Goal: Check status: Check status

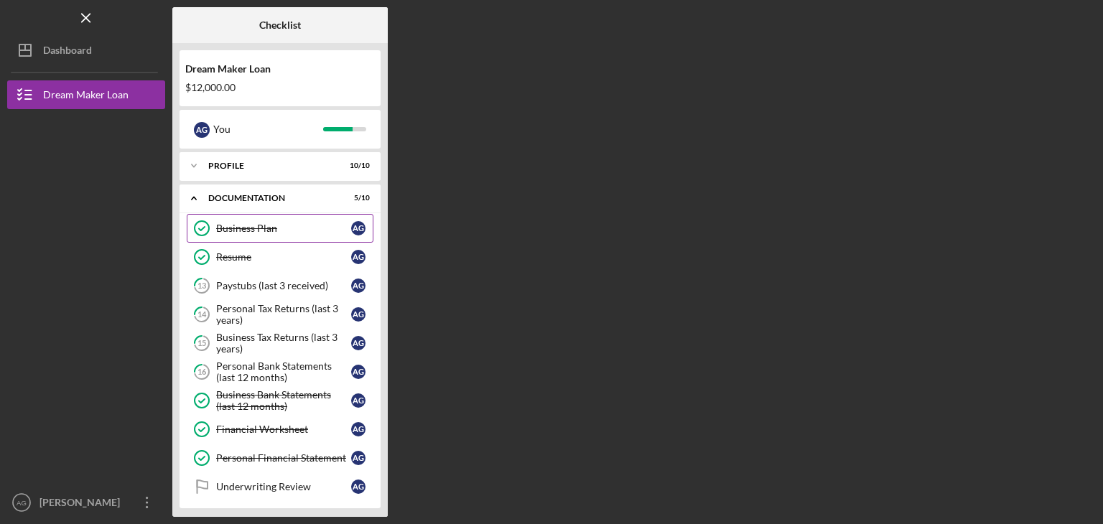
scroll to position [68, 0]
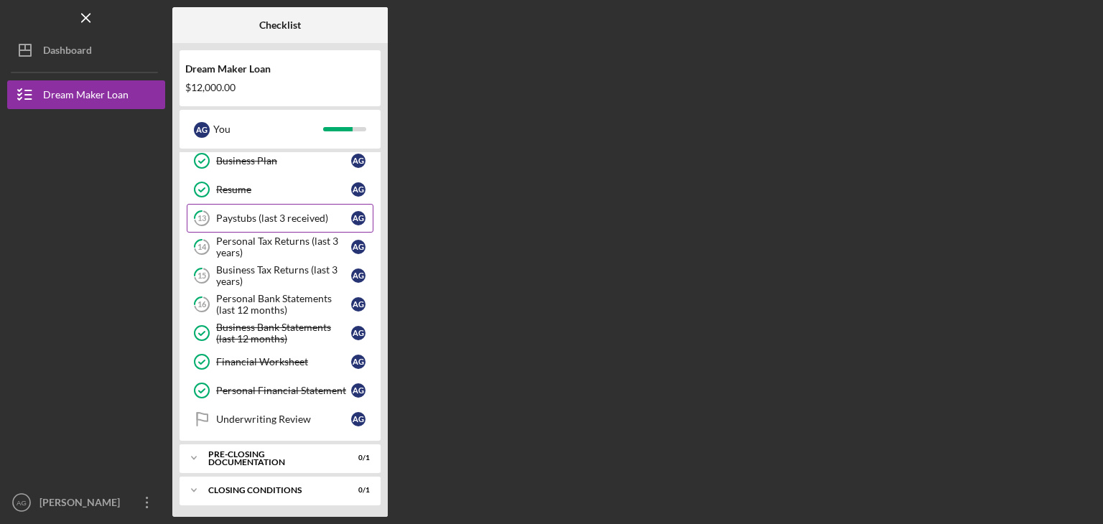
click at [247, 226] on link "13 Paystubs (last 3 received) A G" at bounding box center [280, 218] width 187 height 29
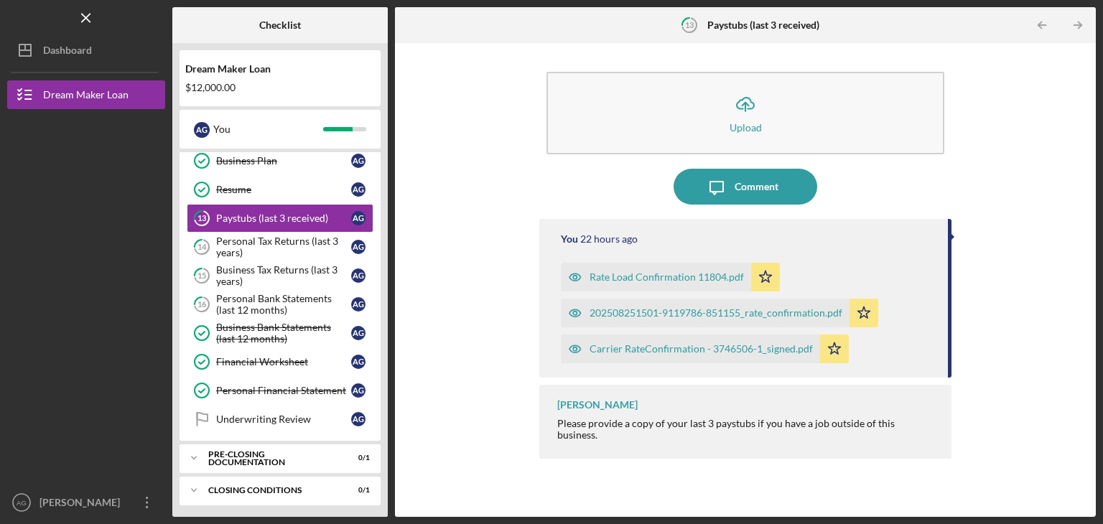
click at [639, 277] on div "Rate Load Confirmation 11804.pdf" at bounding box center [667, 277] width 154 height 11
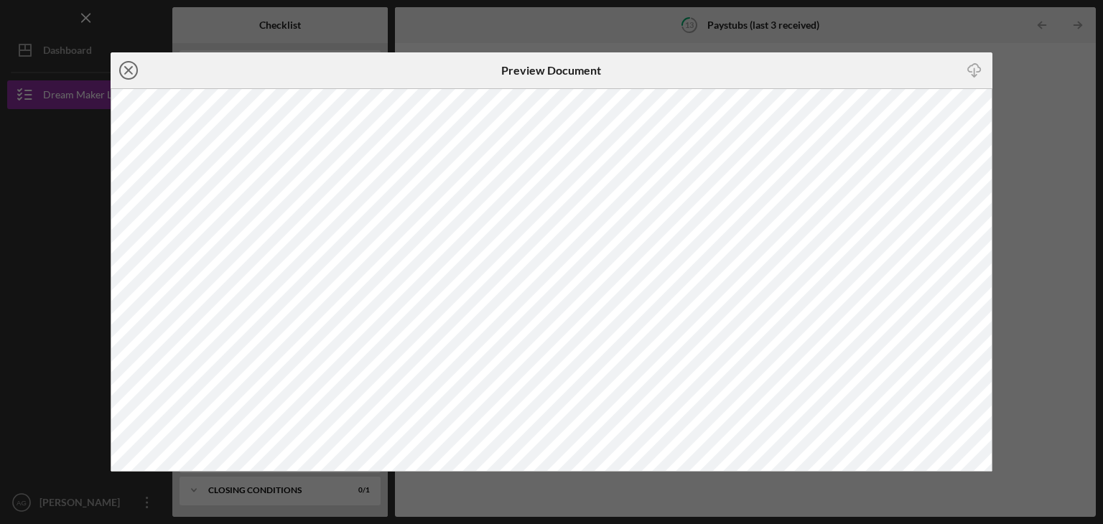
click at [129, 66] on icon "Icon/Close" at bounding box center [129, 70] width 36 height 36
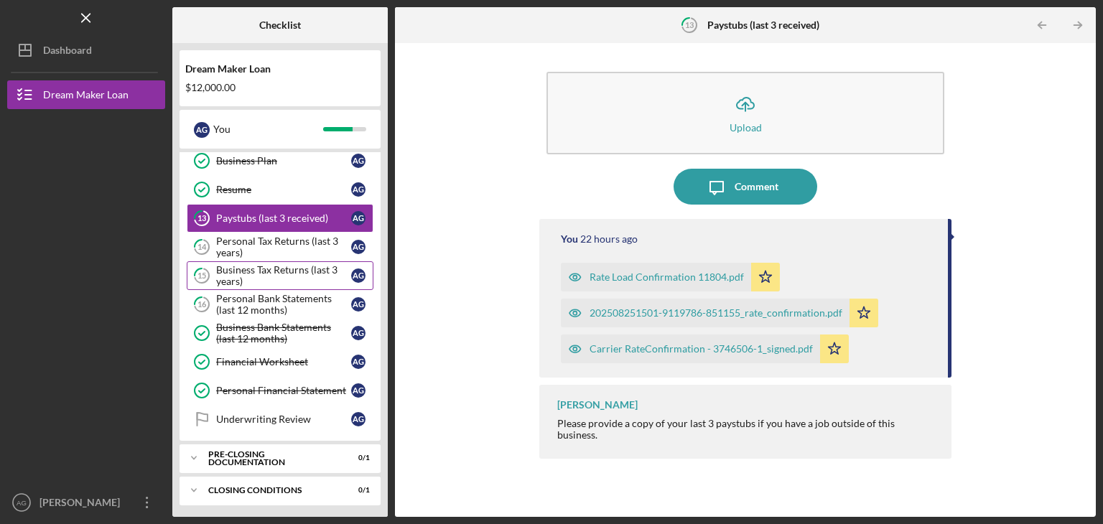
click at [266, 266] on div "Business Tax Returns (last 3 years)" at bounding box center [283, 275] width 135 height 23
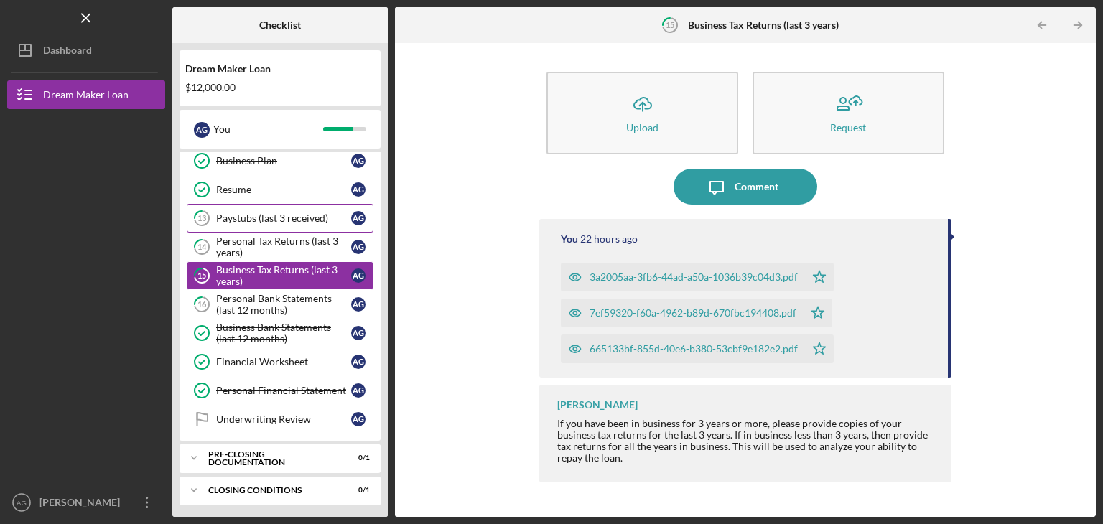
click at [252, 221] on div "Paystubs (last 3 received)" at bounding box center [283, 218] width 135 height 11
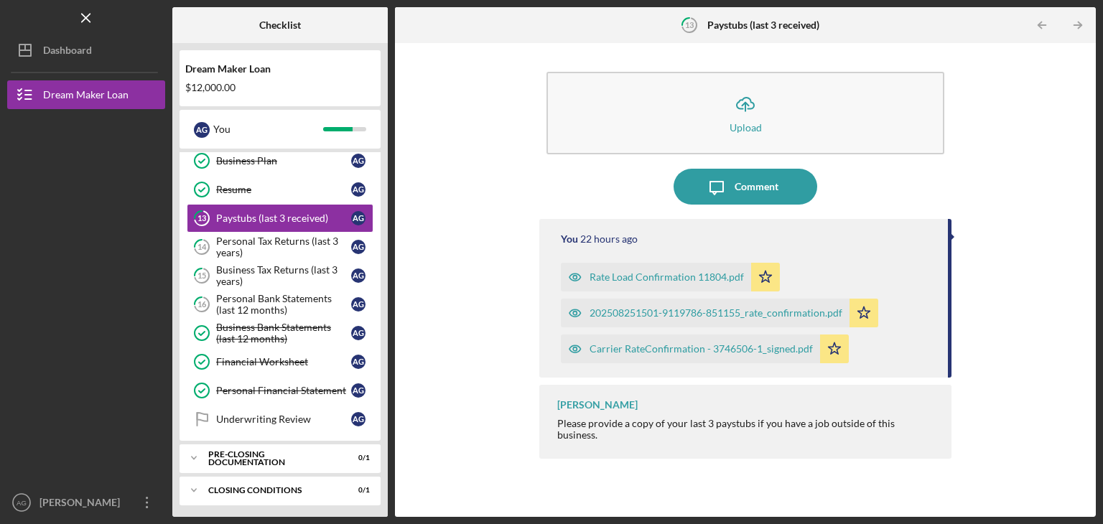
click at [611, 310] on div "202508251501-9119786-851155_rate_confirmation.pdf" at bounding box center [716, 312] width 253 height 11
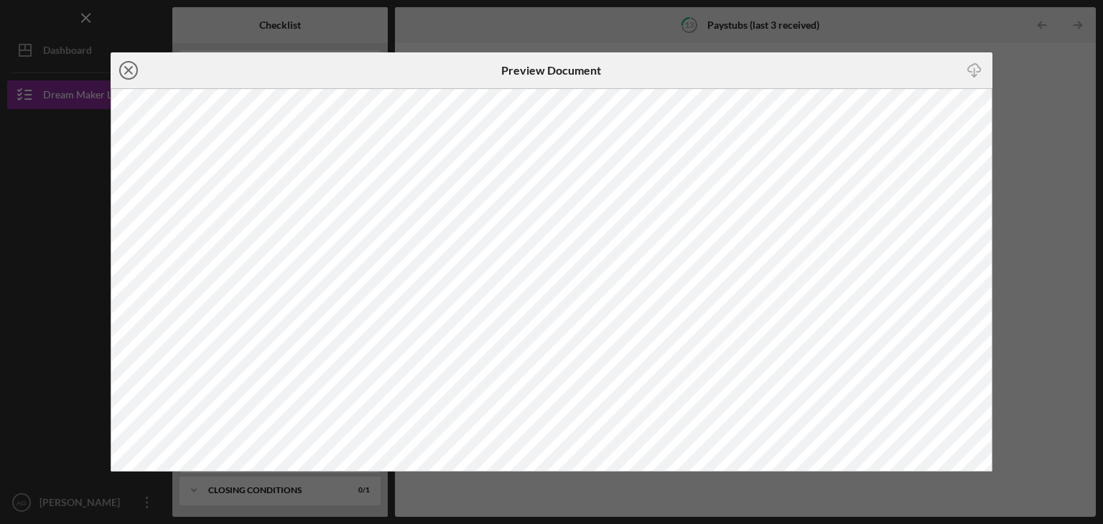
click at [129, 67] on icon "Icon/Close" at bounding box center [129, 70] width 36 height 36
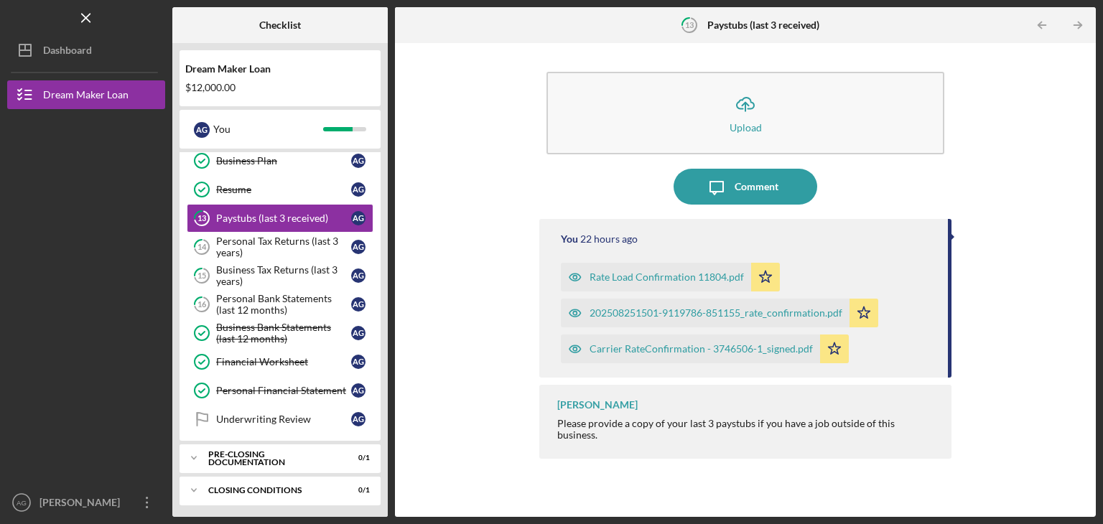
click at [636, 348] on div "Carrier RateConfirmation - 3746506-1_signed.pdf" at bounding box center [701, 348] width 223 height 11
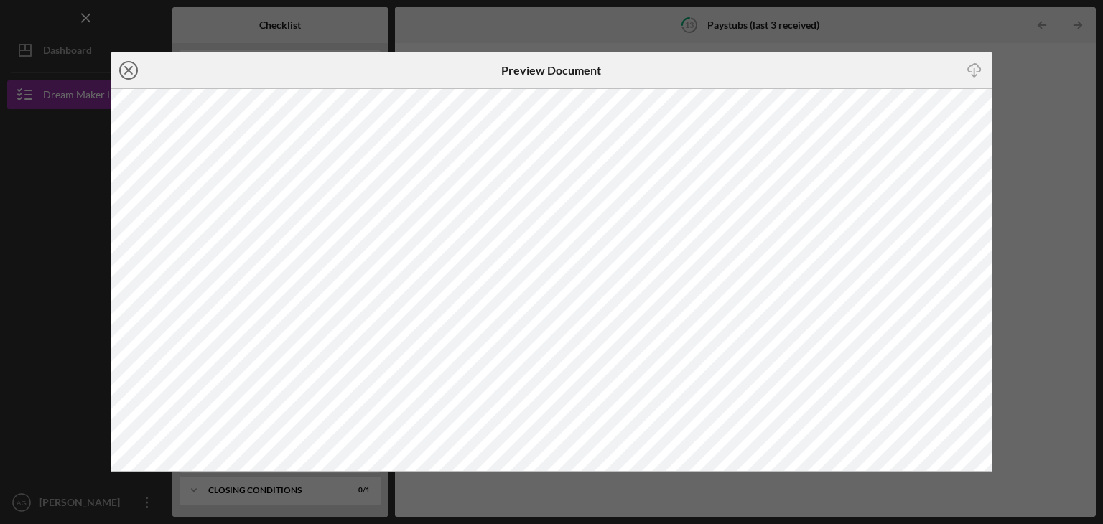
click at [126, 70] on icon "Icon/Close" at bounding box center [129, 70] width 36 height 36
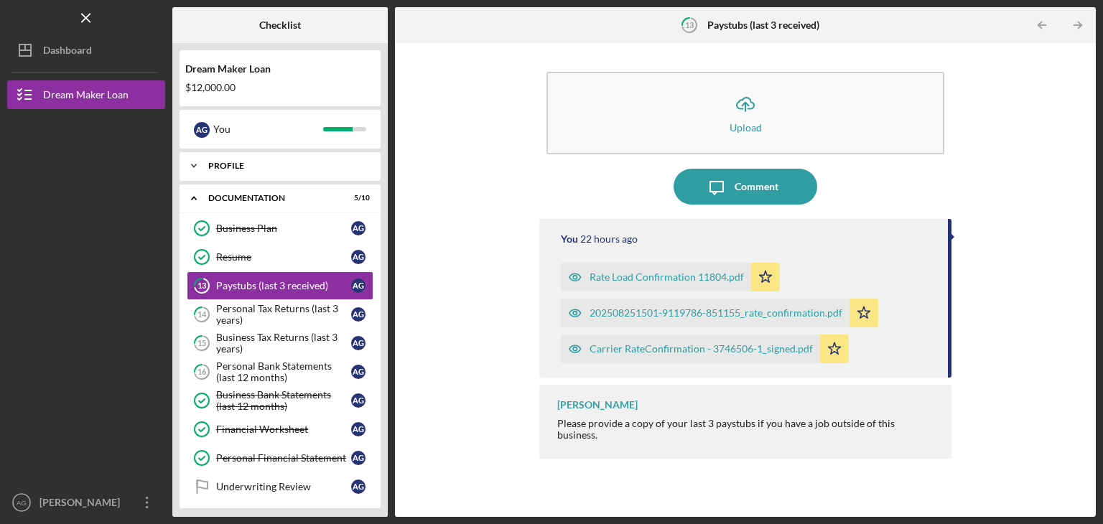
click at [226, 164] on div "Profile" at bounding box center [285, 166] width 154 height 9
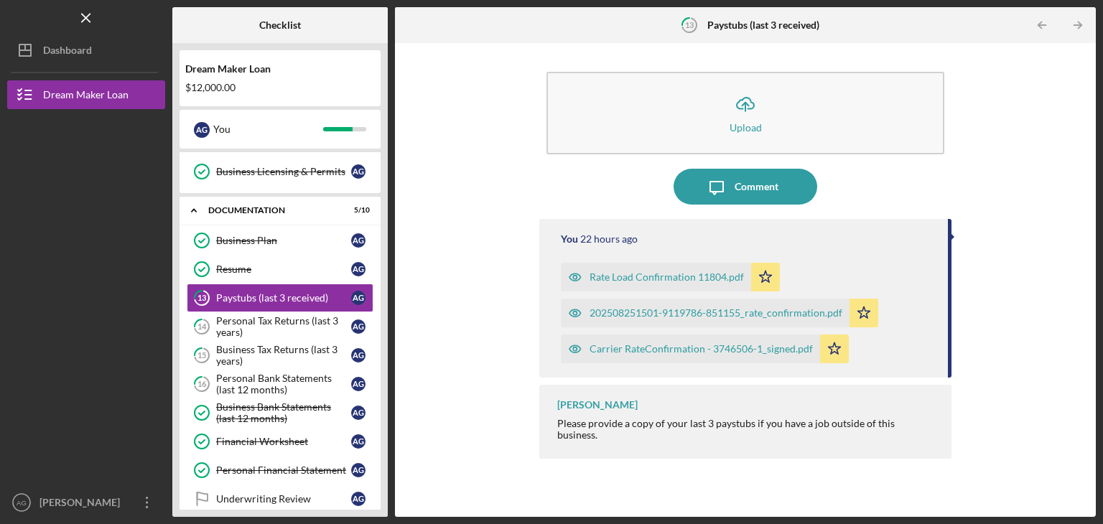
scroll to position [287, 0]
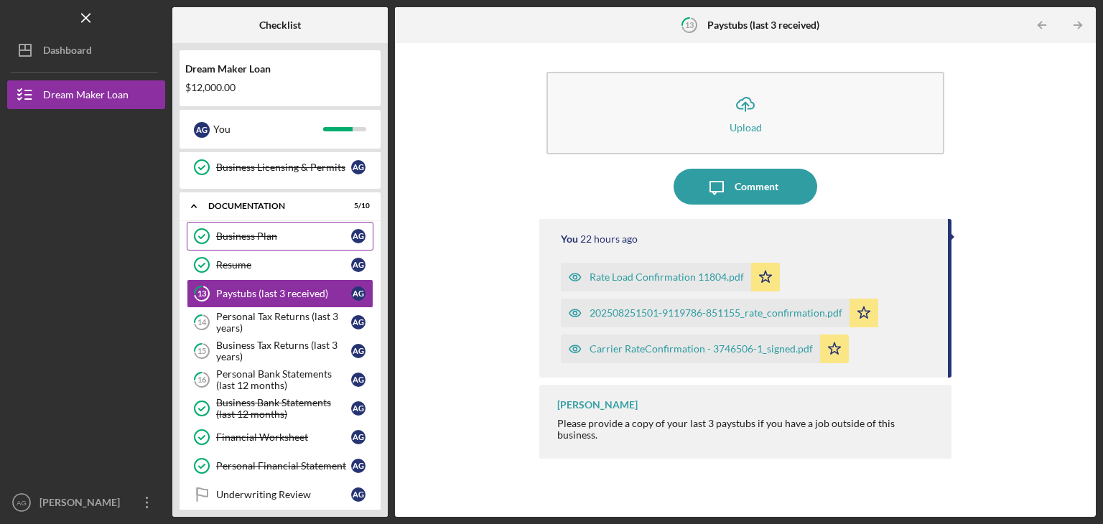
click at [235, 231] on div "Business Plan" at bounding box center [283, 236] width 135 height 11
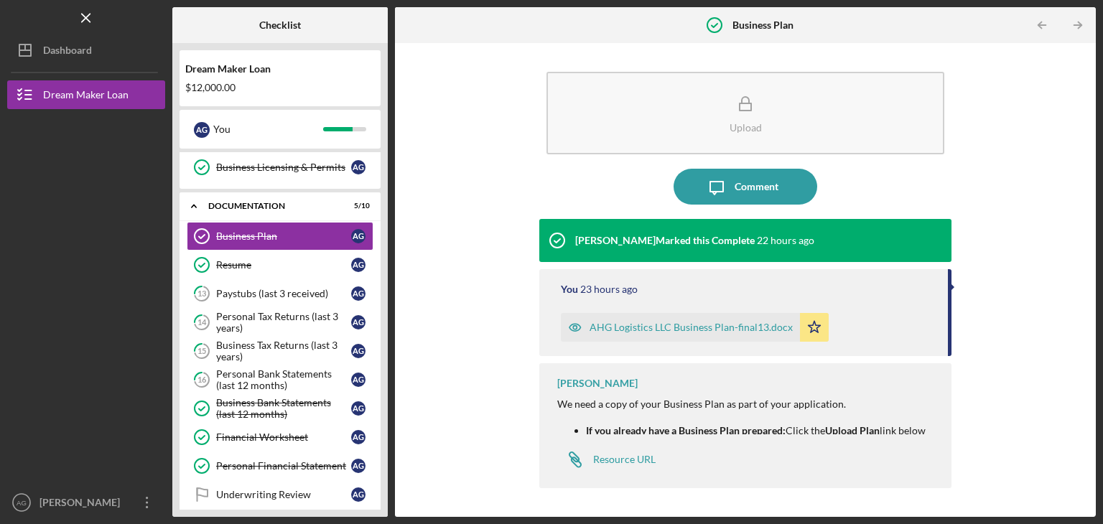
click at [640, 322] on div "AHG Logistics LLC Business Plan-final13.docx" at bounding box center [691, 327] width 203 height 11
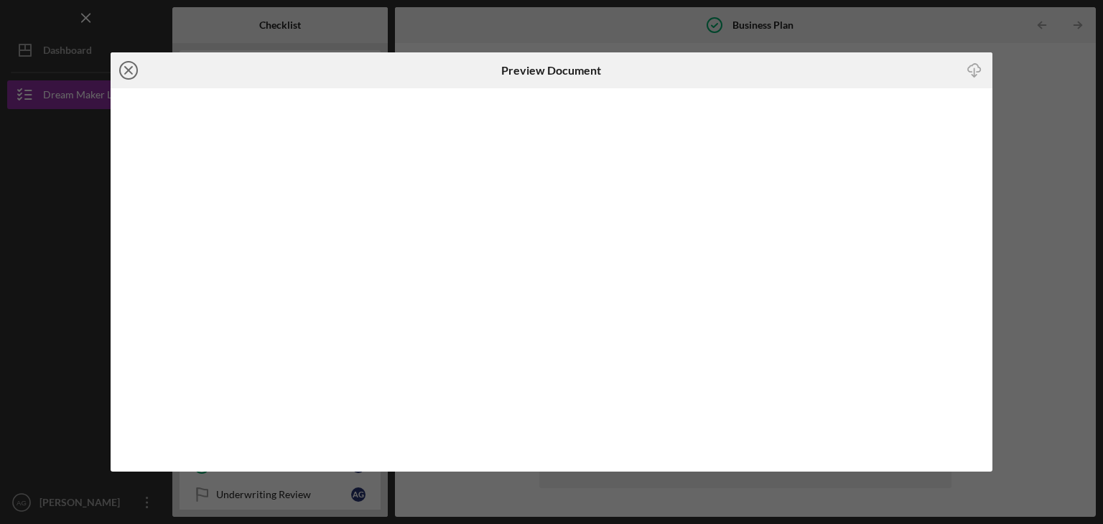
click at [131, 68] on icon "Icon/Close" at bounding box center [129, 70] width 36 height 36
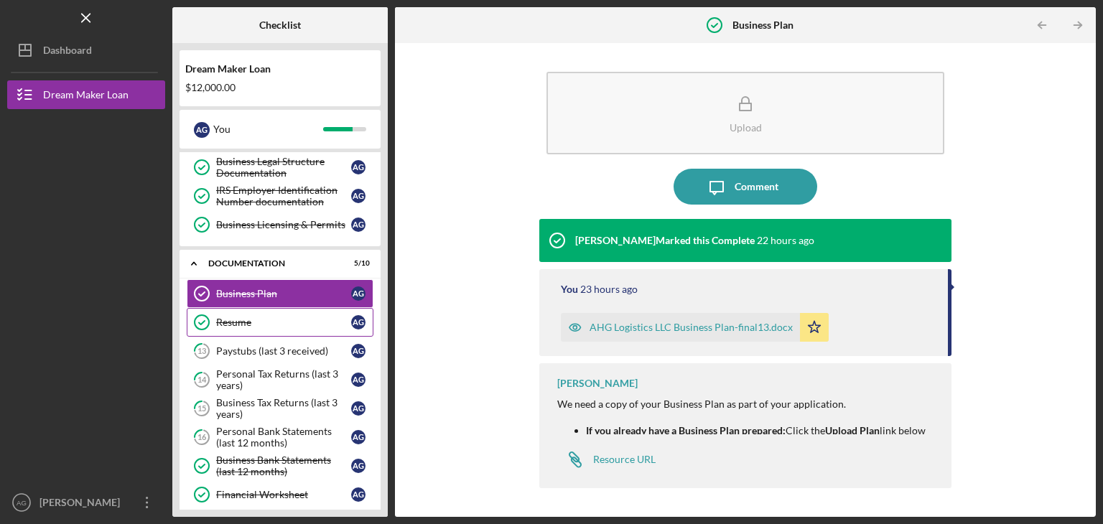
scroll to position [228, 0]
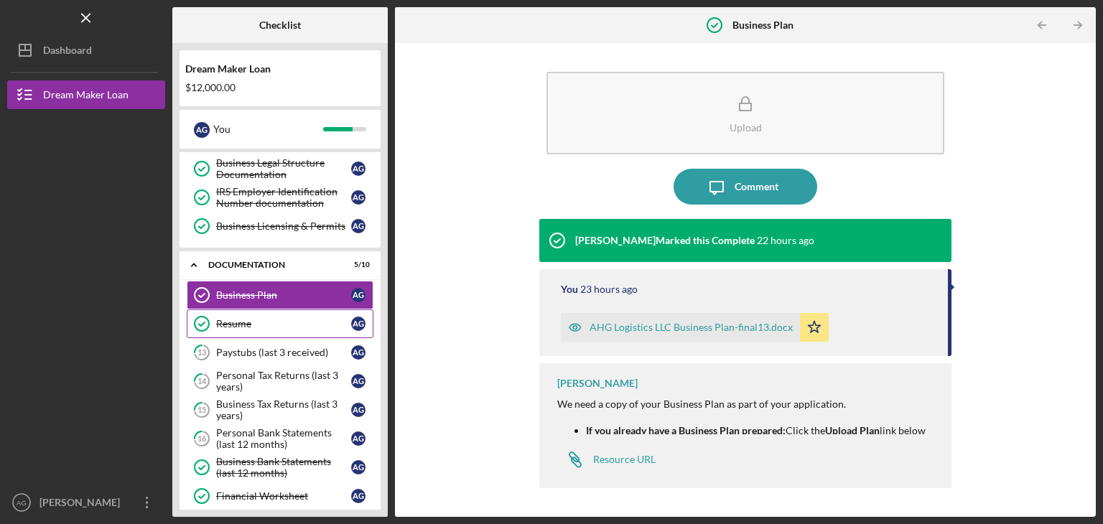
click at [235, 318] on div "Resume" at bounding box center [283, 323] width 135 height 11
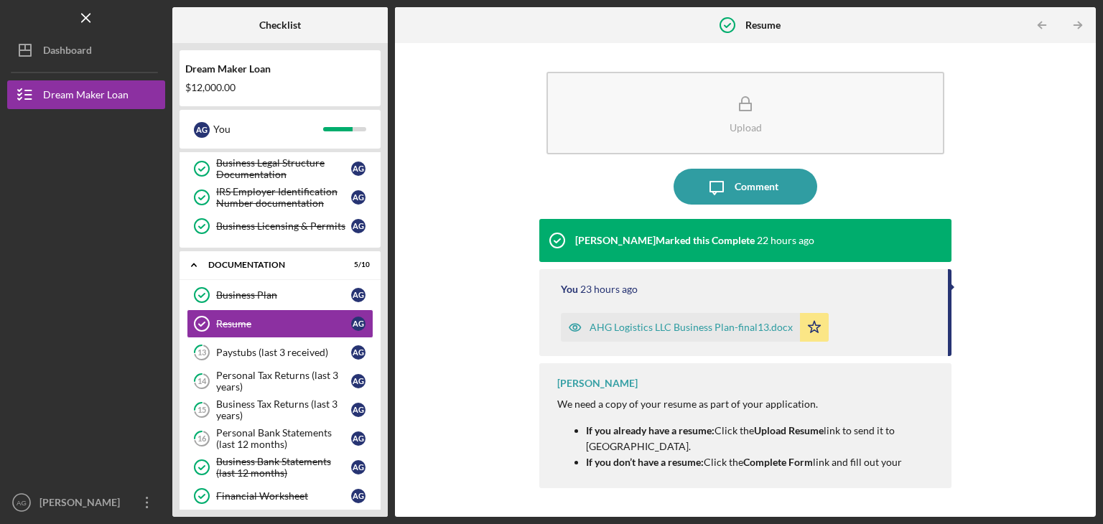
click at [669, 326] on div "AHG Logistics LLC Business Plan-final13.docx" at bounding box center [691, 327] width 203 height 11
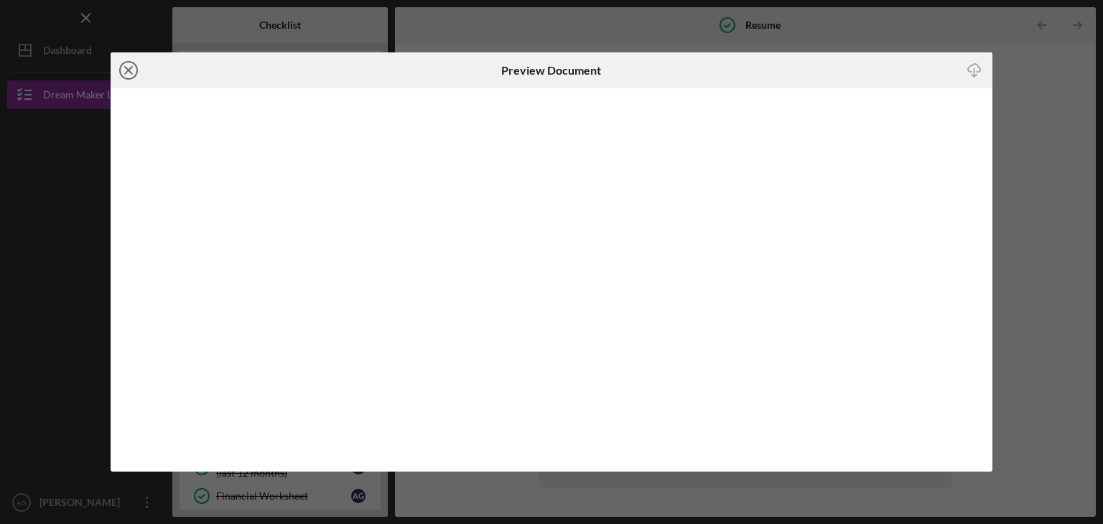
click at [129, 65] on icon "Icon/Close" at bounding box center [129, 70] width 36 height 36
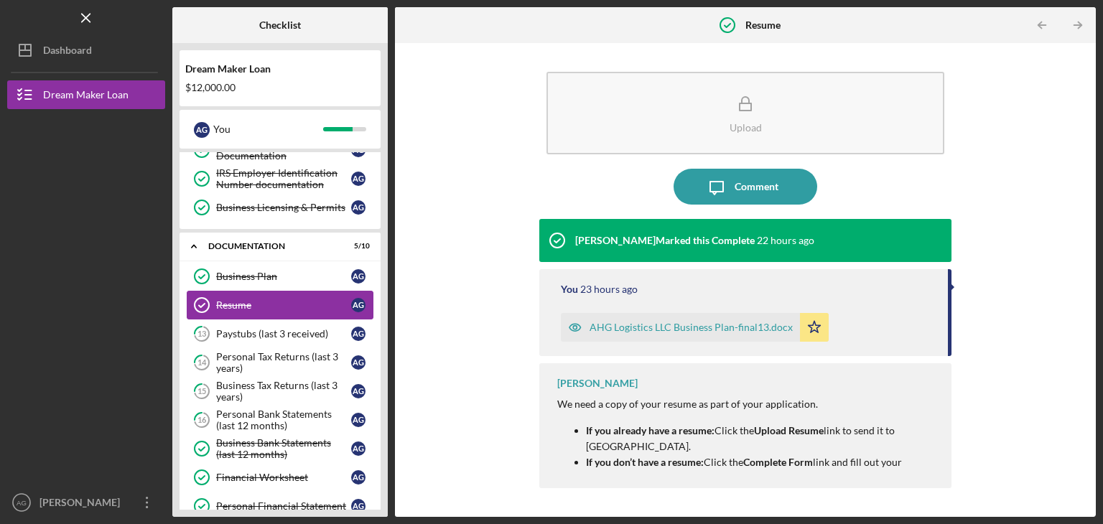
scroll to position [246, 0]
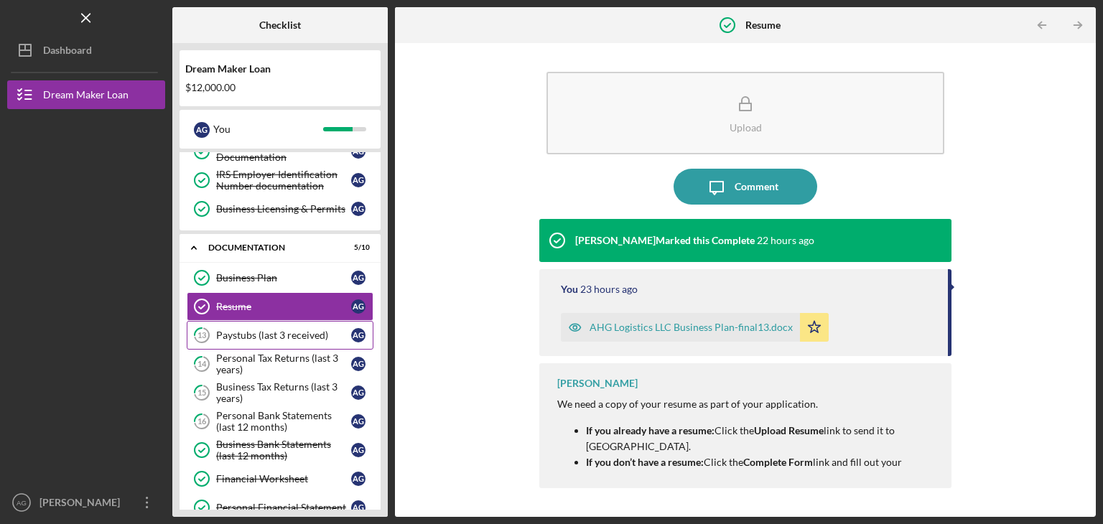
click at [251, 333] on div "Paystubs (last 3 received)" at bounding box center [283, 335] width 135 height 11
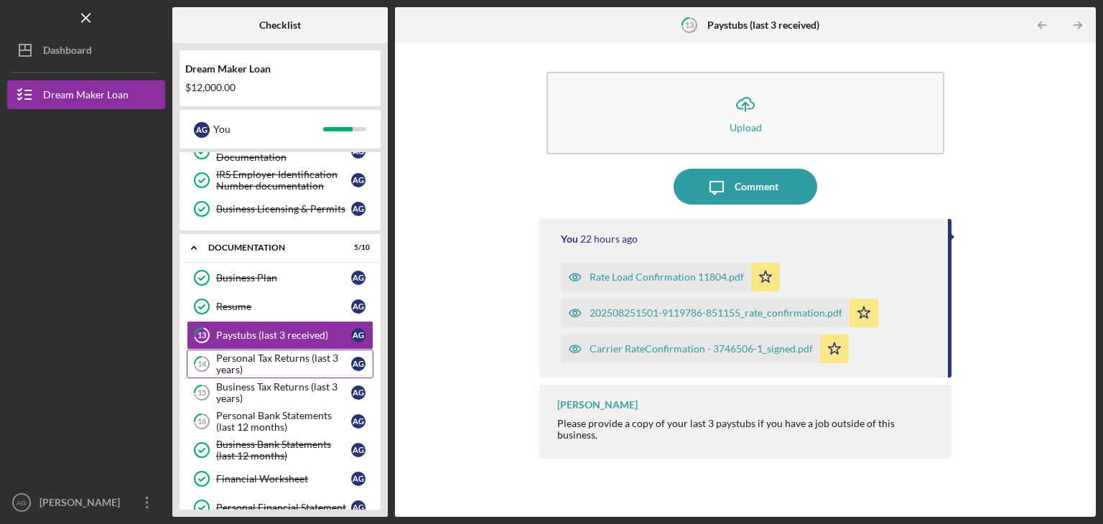
click at [251, 356] on div "Personal Tax Returns (last 3 years)" at bounding box center [283, 364] width 135 height 23
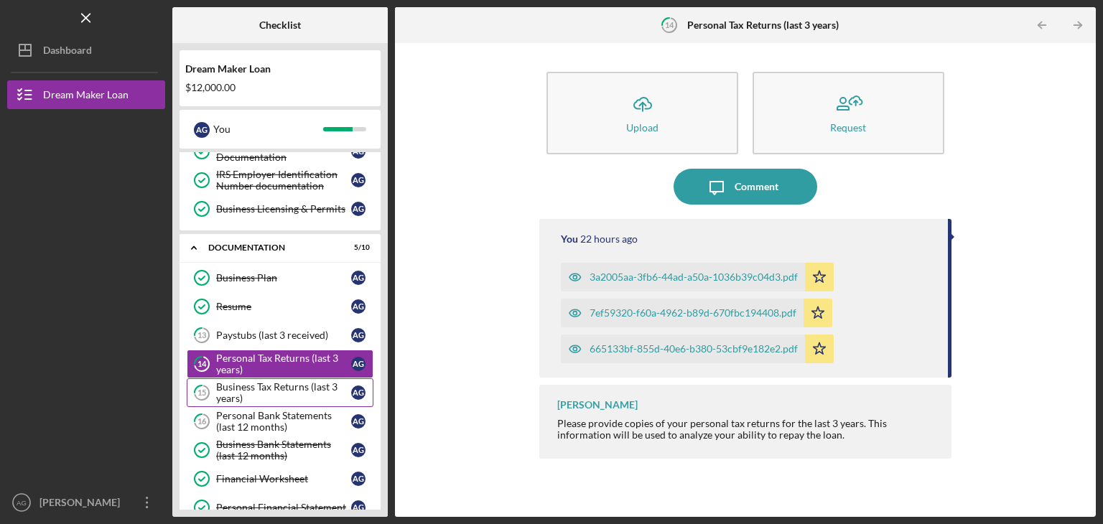
click at [244, 382] on div "Business Tax Returns (last 3 years)" at bounding box center [283, 392] width 135 height 23
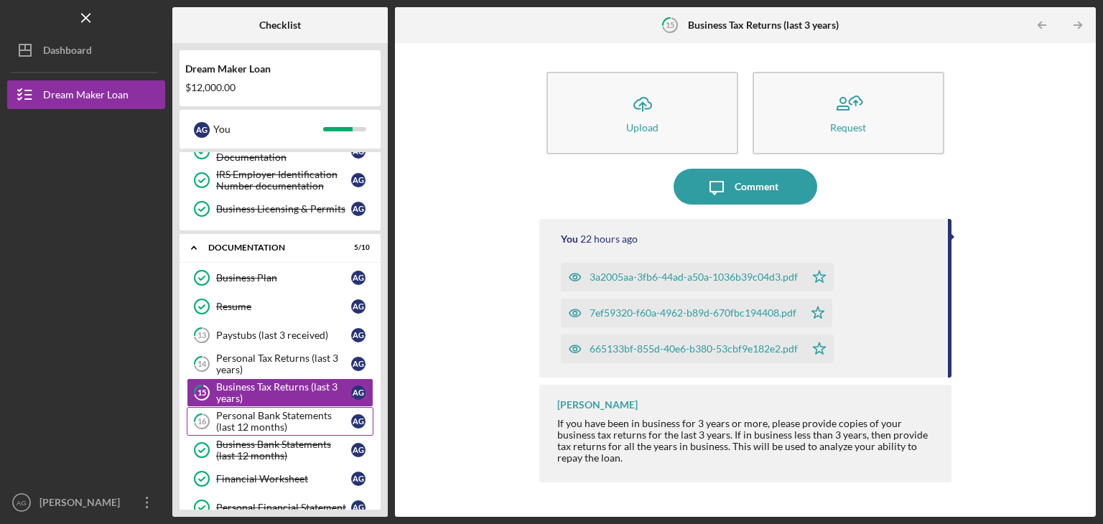
click at [239, 417] on div "Personal Bank Statements (last 12 months)" at bounding box center [283, 421] width 135 height 23
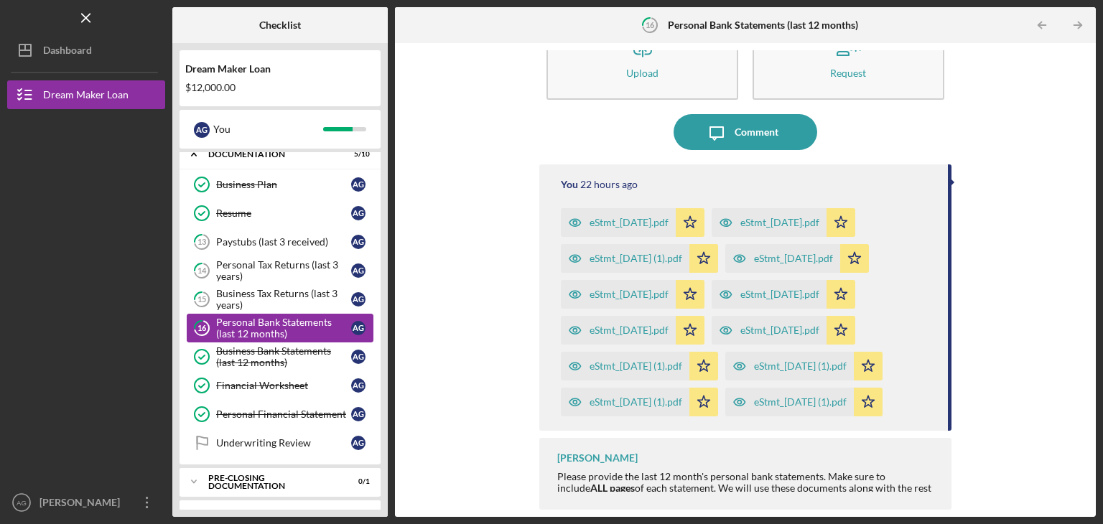
scroll to position [359, 0]
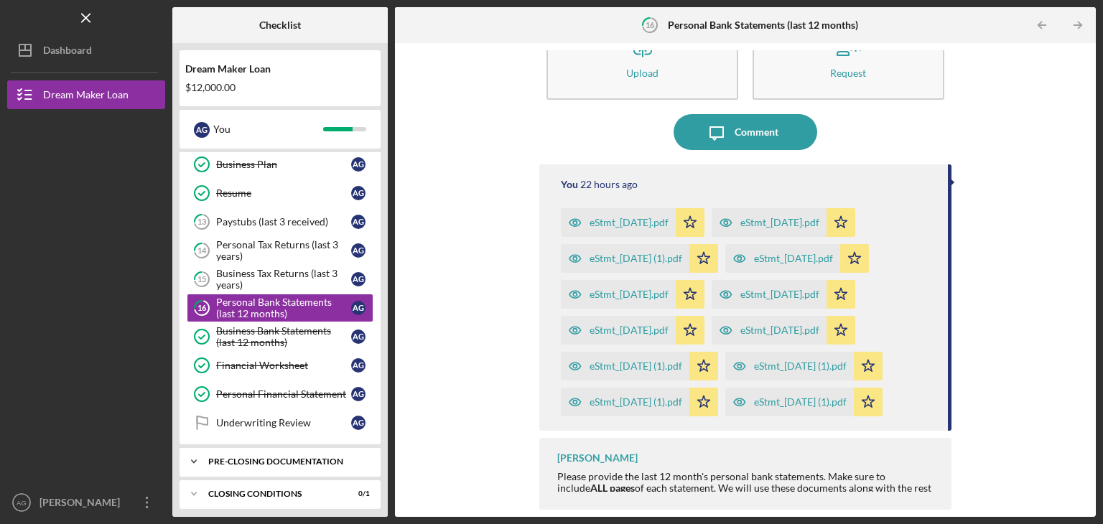
click at [263, 461] on div "Icon/Expander Pre-Closing Documentation 0 / 1" at bounding box center [280, 462] width 201 height 29
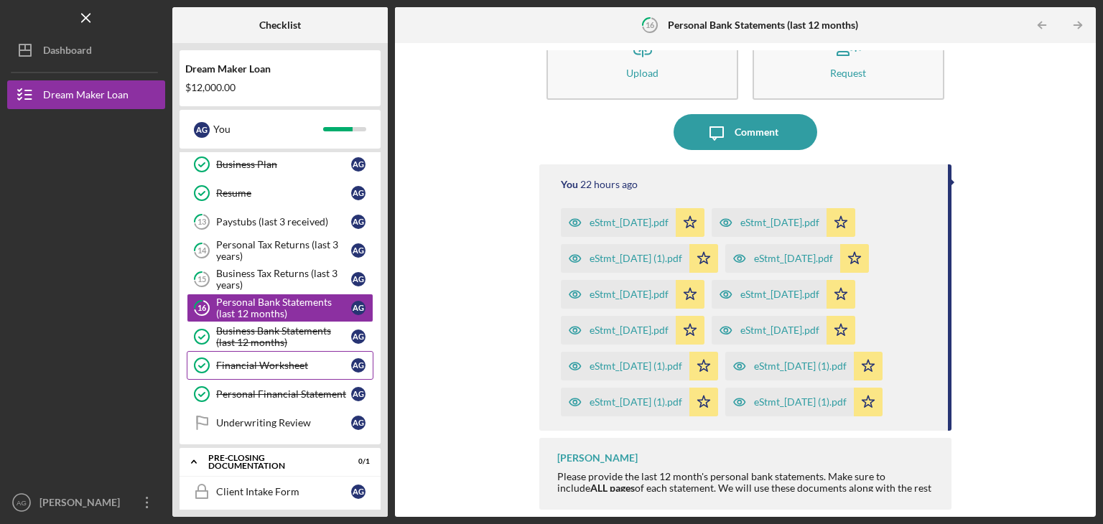
scroll to position [396, 0]
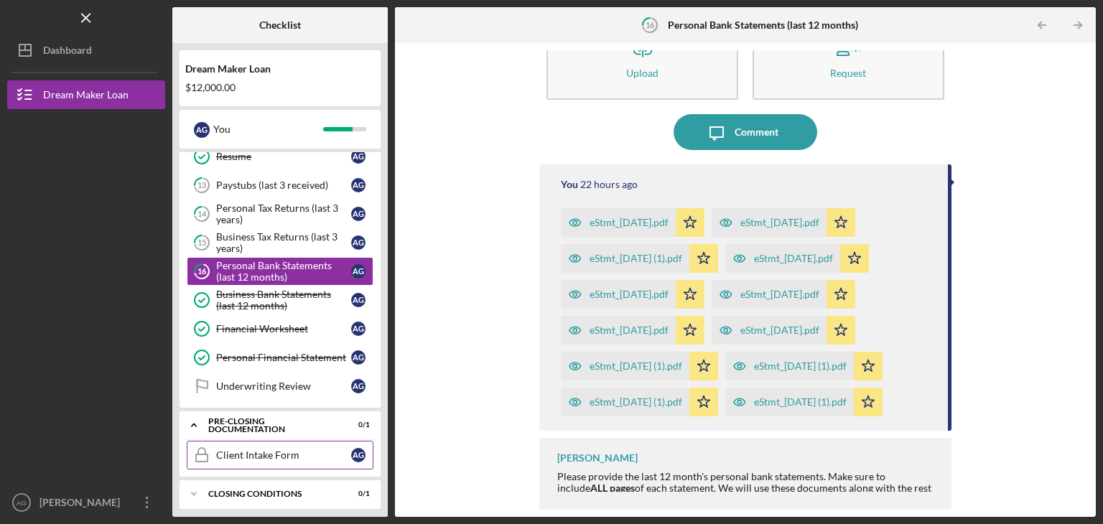
click at [260, 450] on div "Client Intake Form" at bounding box center [283, 455] width 135 height 11
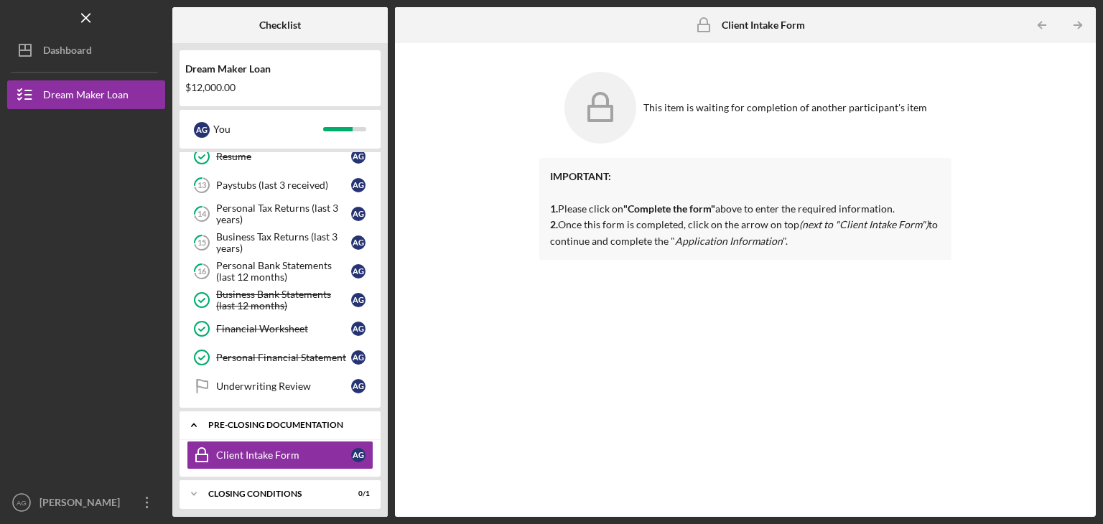
click at [277, 421] on div "Pre-Closing Documentation" at bounding box center [285, 425] width 154 height 9
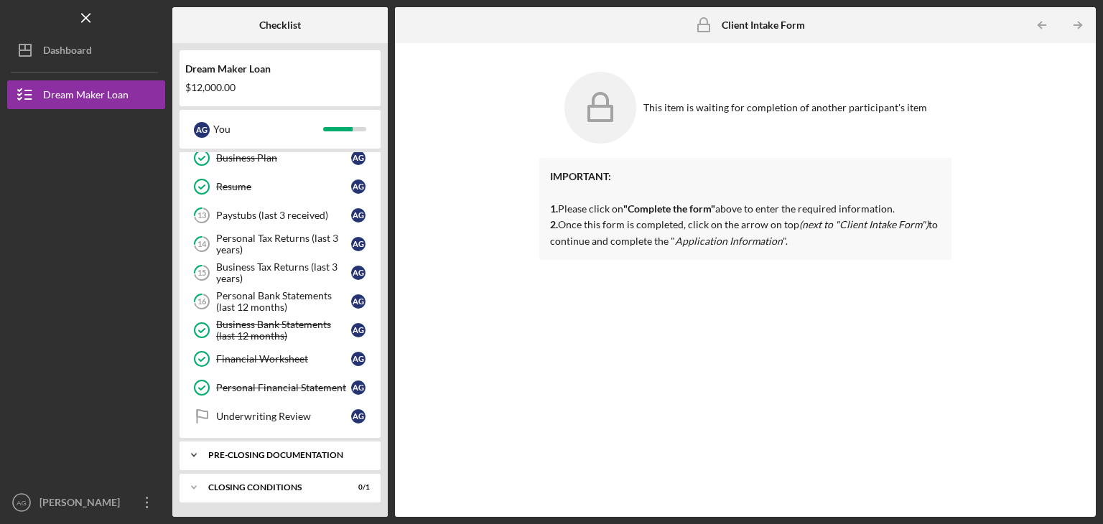
scroll to position [359, 0]
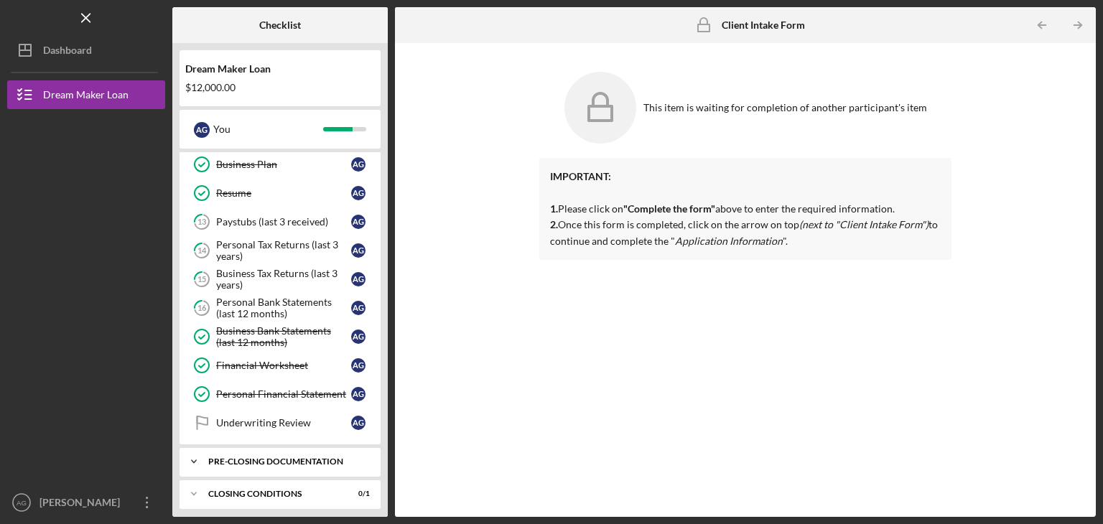
click at [277, 417] on div "Underwriting Review" at bounding box center [283, 422] width 135 height 11
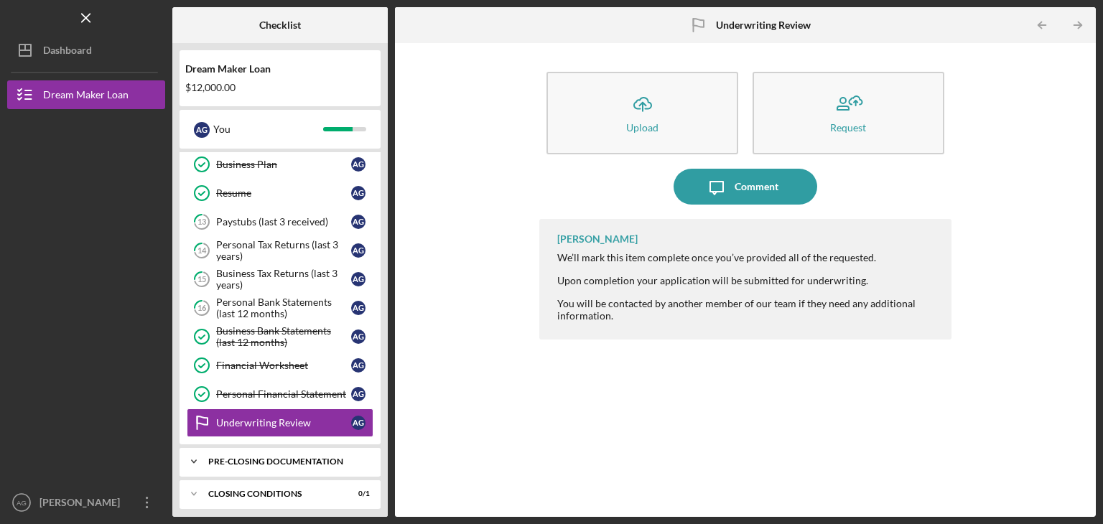
click at [274, 465] on div "Icon/Expander Pre-Closing Documentation 0 / 1" at bounding box center [280, 462] width 201 height 29
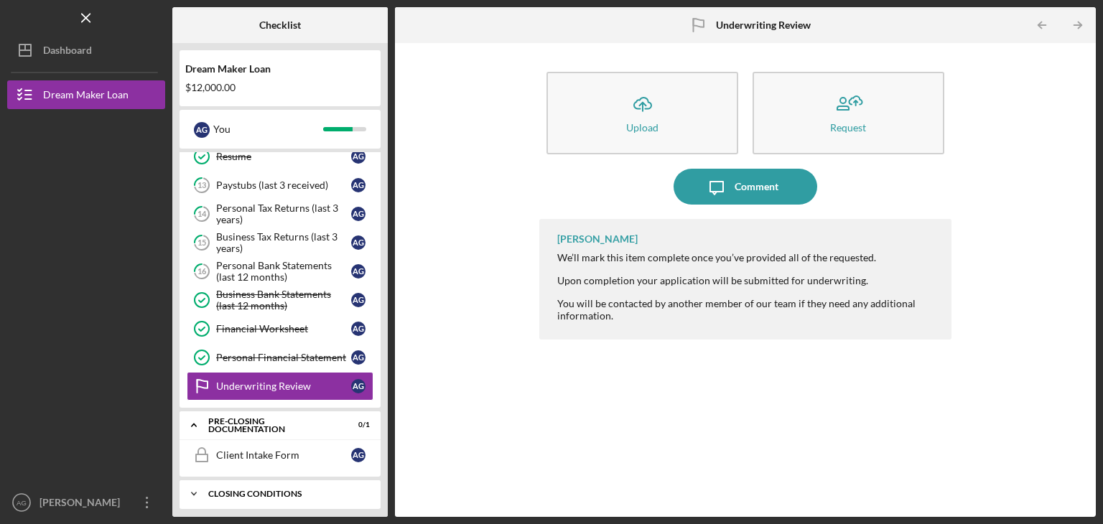
click at [279, 490] on div "Closing Conditions" at bounding box center [285, 494] width 154 height 9
click at [276, 490] on div "Closing Conditions" at bounding box center [285, 494] width 154 height 9
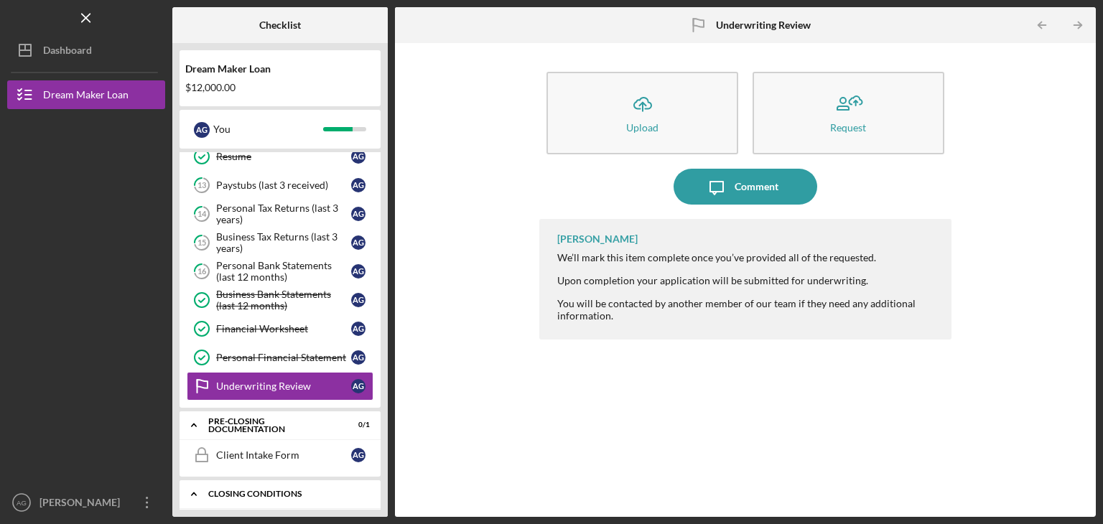
scroll to position [432, 0]
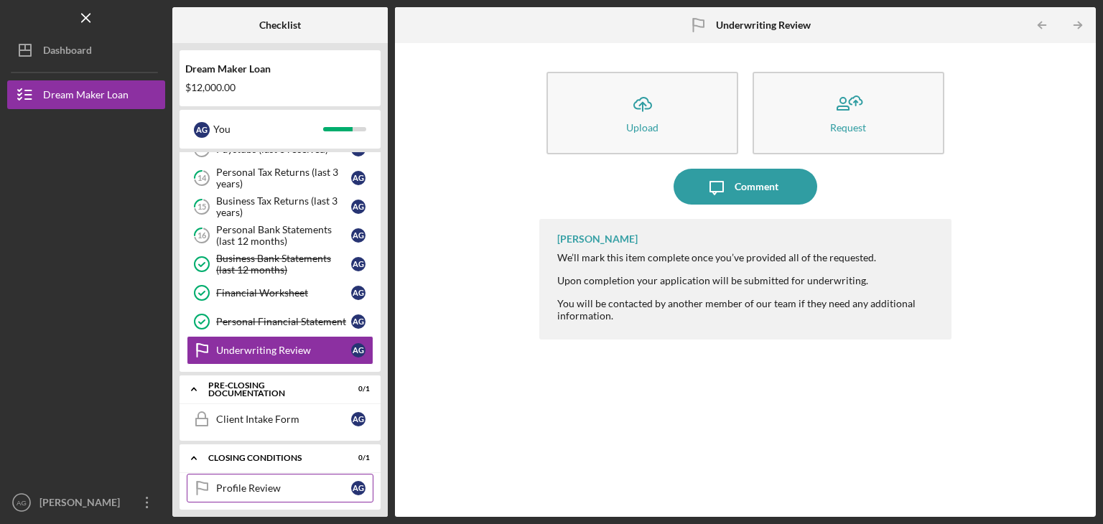
click at [265, 483] on div "Profile Review" at bounding box center [283, 488] width 135 height 11
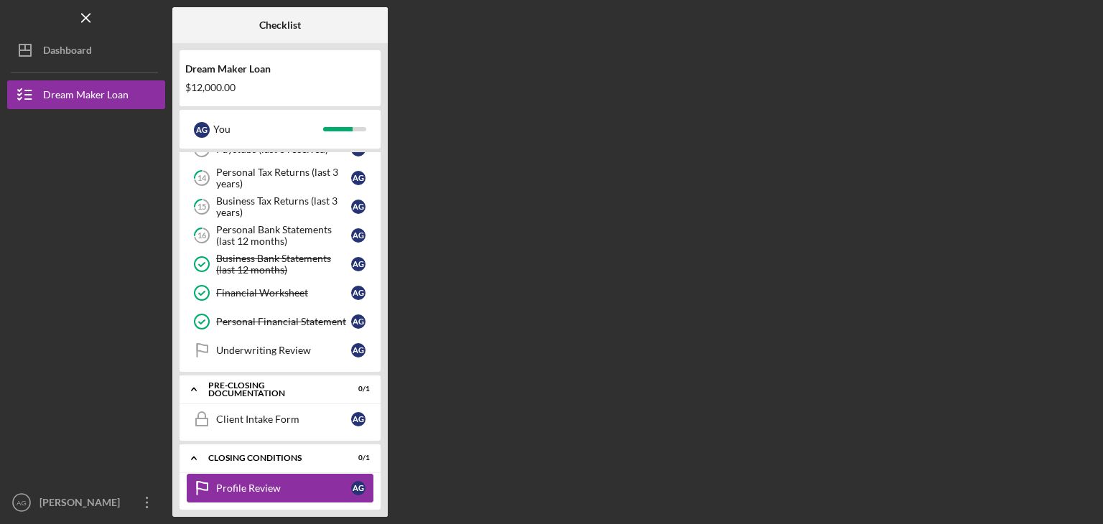
click at [265, 483] on div "Profile Review" at bounding box center [283, 488] width 135 height 11
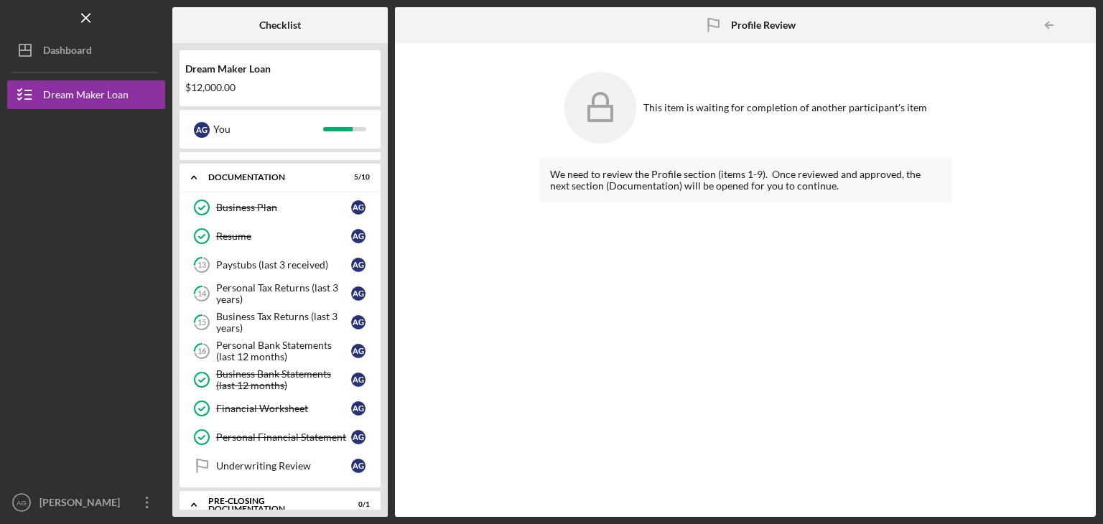
scroll to position [313, 0]
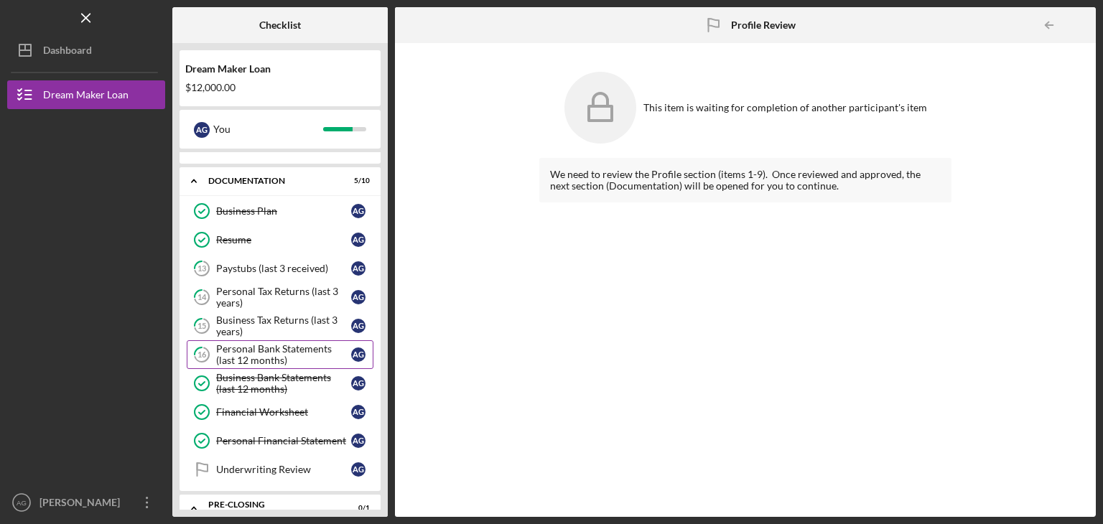
click at [246, 345] on div "Personal Bank Statements (last 12 months)" at bounding box center [283, 354] width 135 height 23
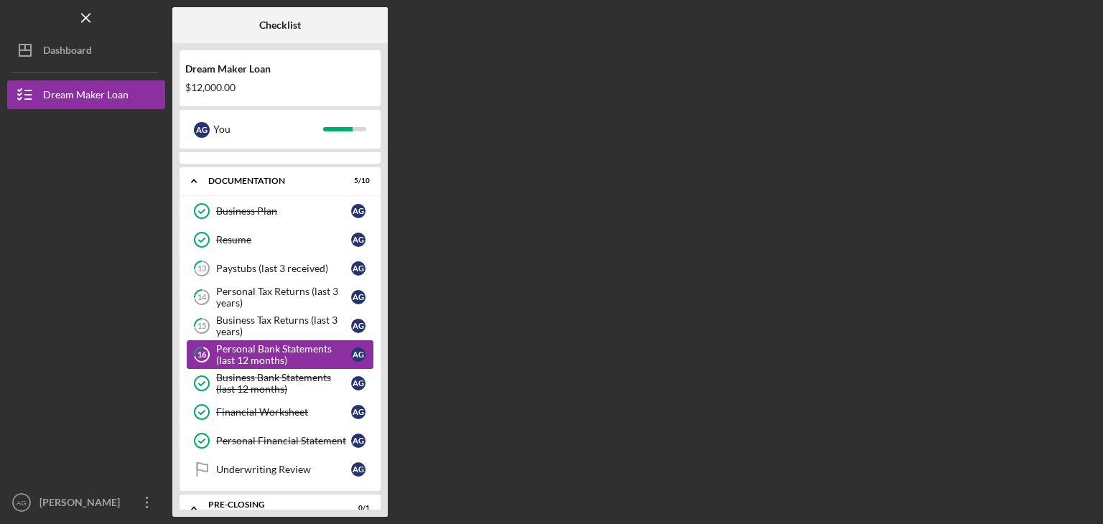
click at [246, 345] on div "Personal Bank Statements (last 12 months)" at bounding box center [283, 354] width 135 height 23
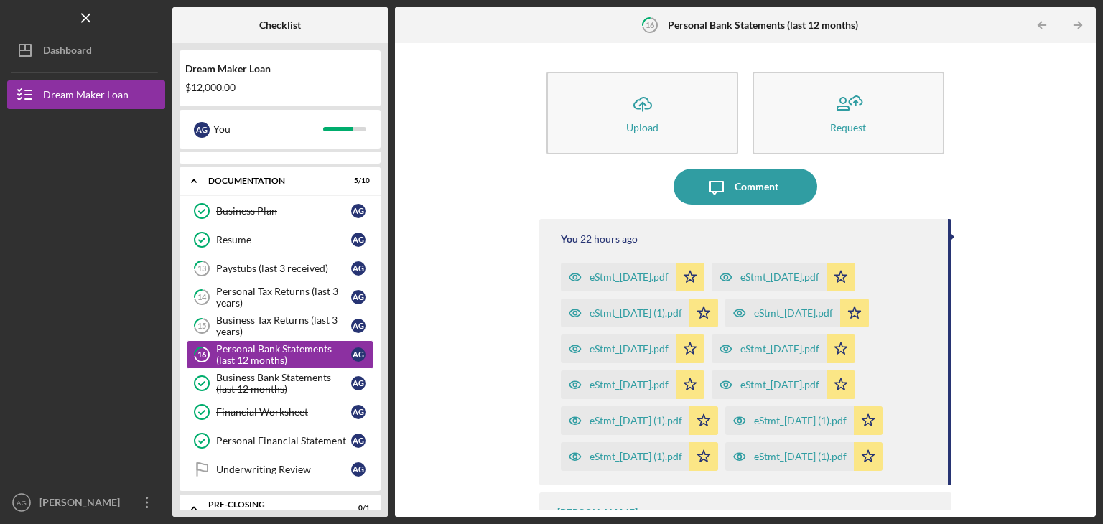
click at [578, 277] on icon "button" at bounding box center [575, 277] width 29 height 29
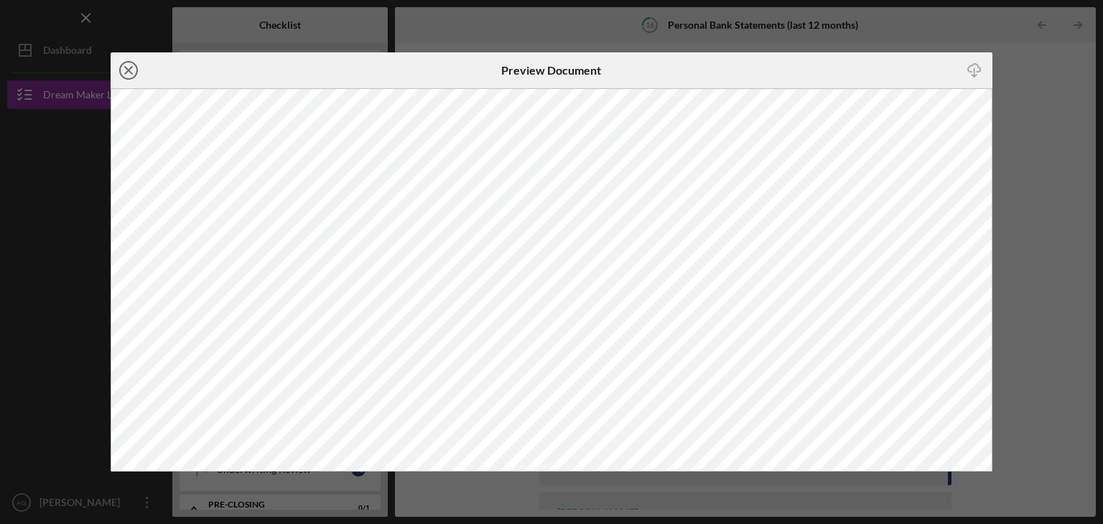
click at [129, 63] on icon "Icon/Close" at bounding box center [129, 70] width 36 height 36
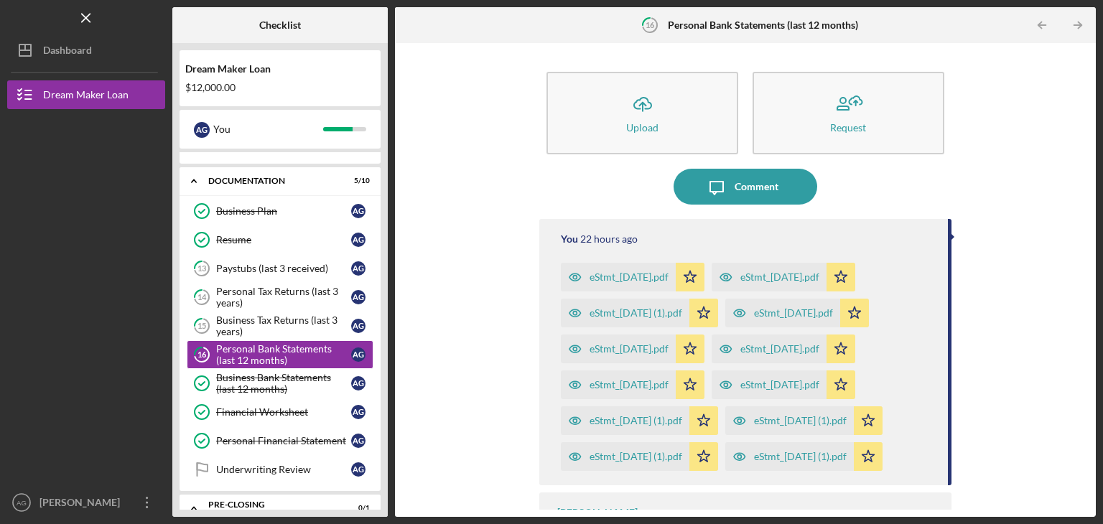
click at [667, 463] on div "eStmt_[DATE] (1).pdf" at bounding box center [636, 456] width 93 height 11
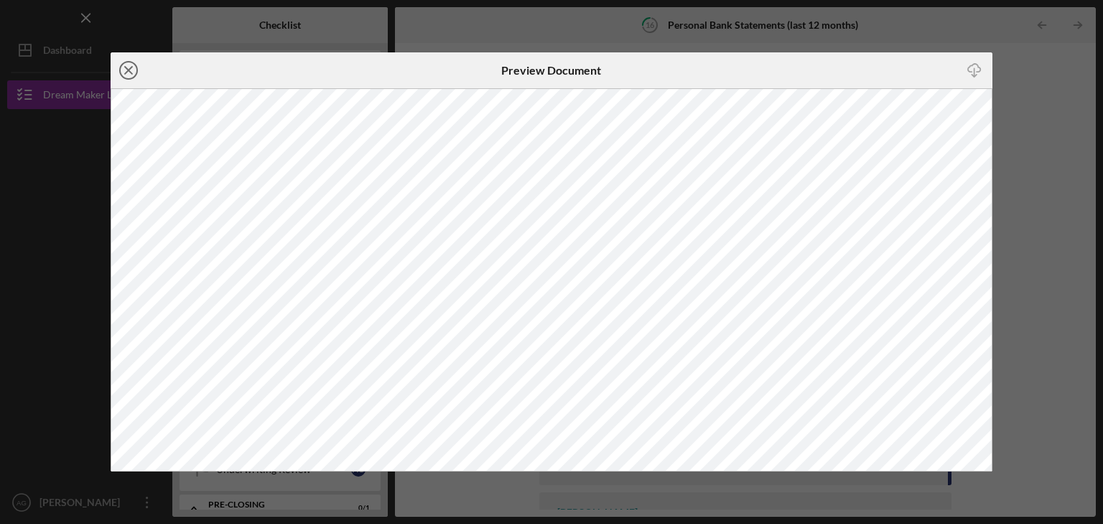
click at [127, 67] on icon "Icon/Close" at bounding box center [129, 70] width 36 height 36
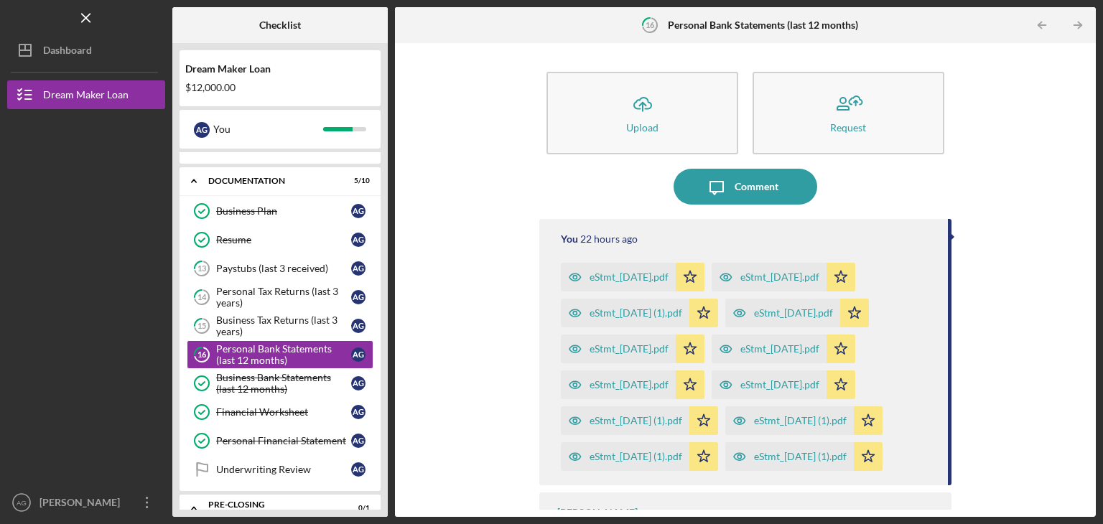
click at [726, 435] on icon "button" at bounding box center [740, 421] width 29 height 29
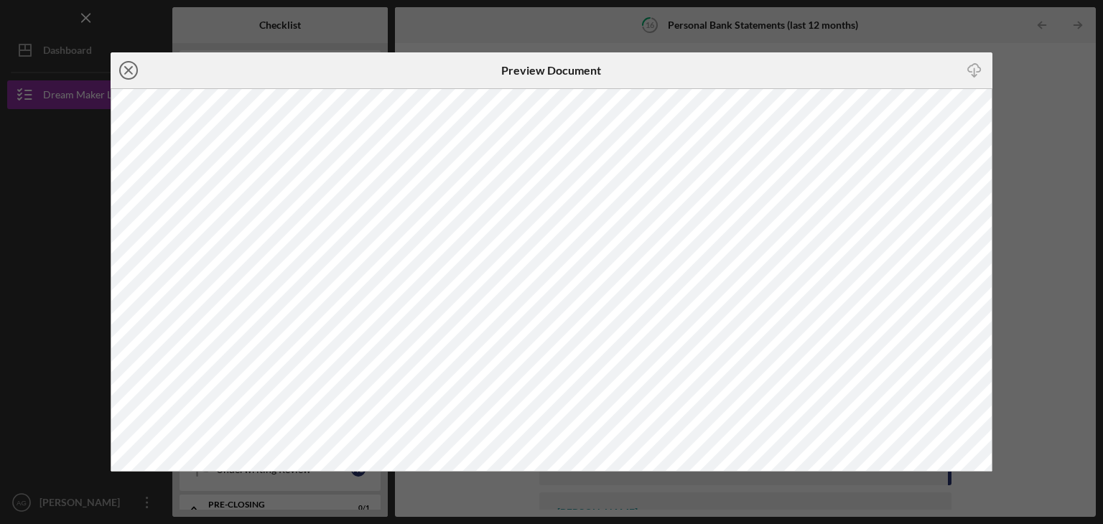
click at [134, 71] on icon "Icon/Close" at bounding box center [129, 70] width 36 height 36
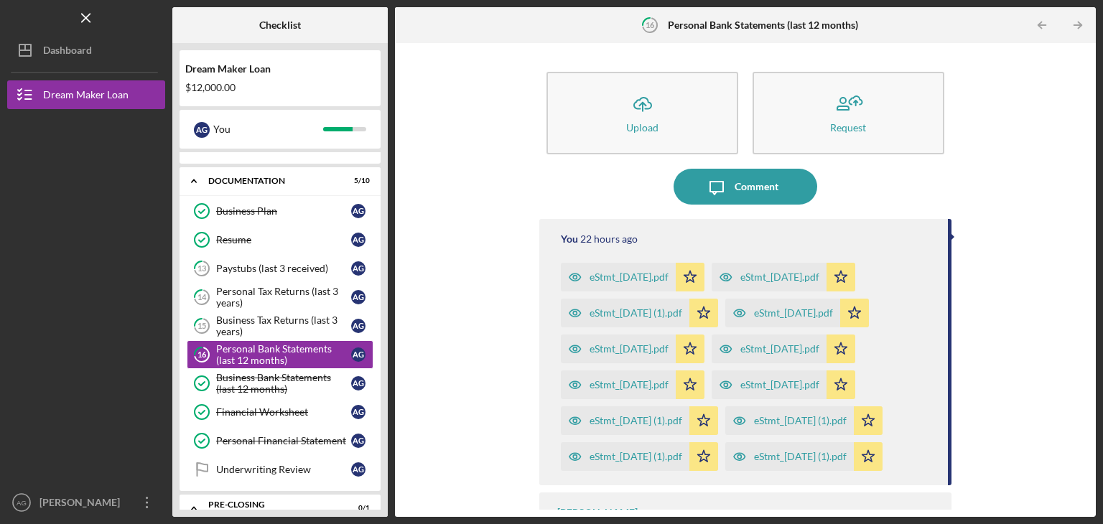
click at [650, 420] on div "eStmt_[DATE] (1).pdf" at bounding box center [636, 420] width 93 height 11
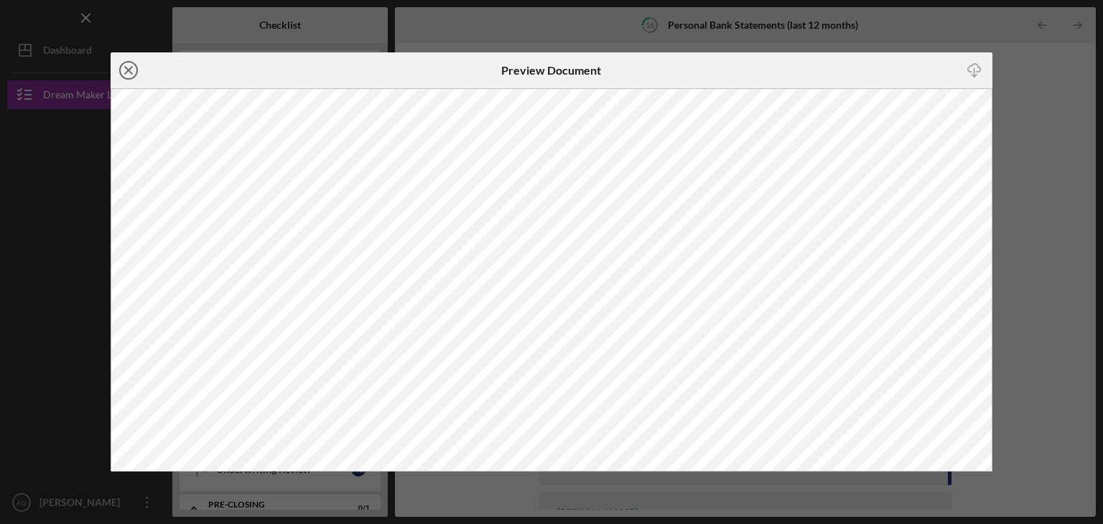
click at [131, 70] on icon "Icon/Close" at bounding box center [129, 70] width 36 height 36
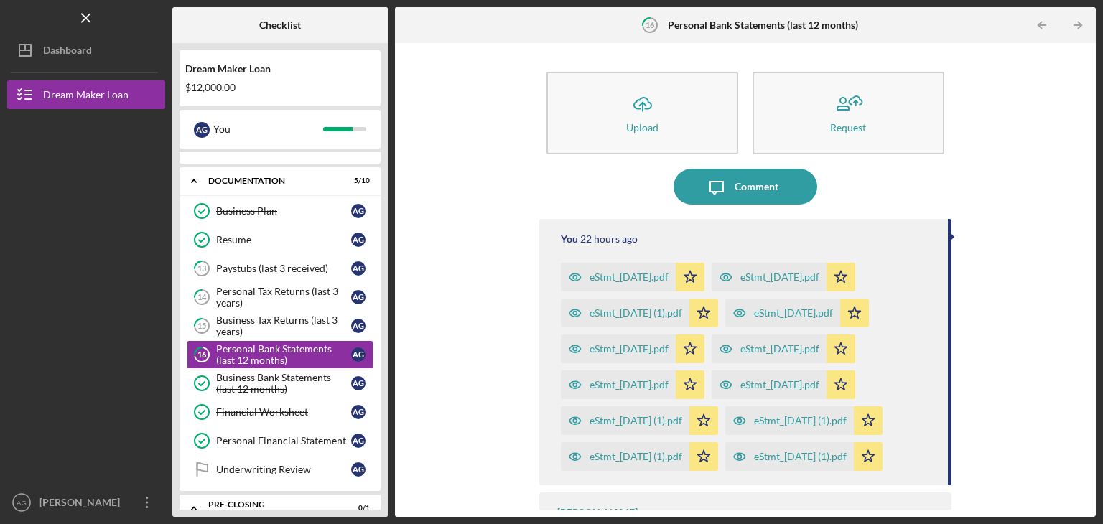
click at [813, 390] on div "eStmt_[DATE].pdf" at bounding box center [780, 384] width 79 height 11
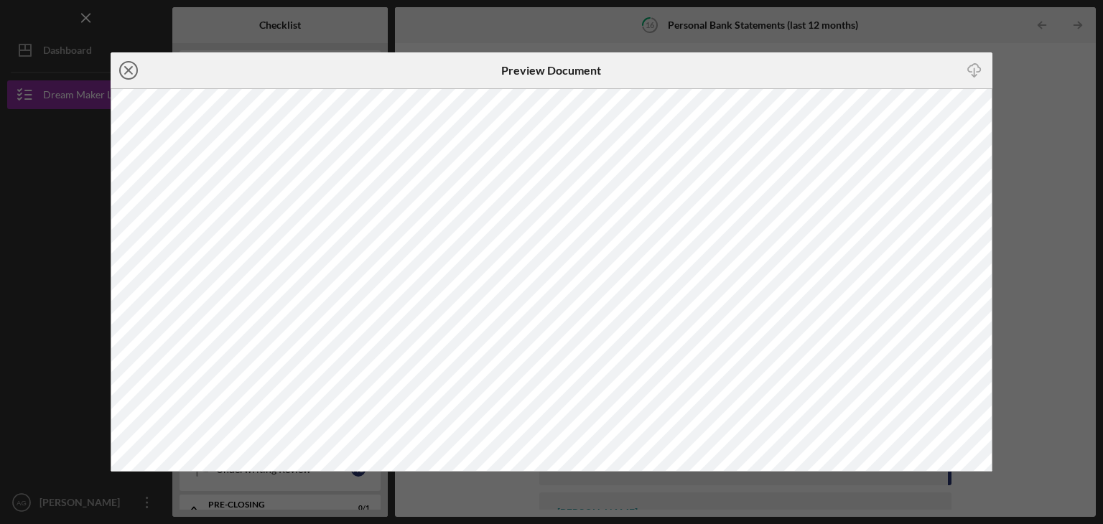
click at [134, 70] on icon "Icon/Close" at bounding box center [129, 70] width 36 height 36
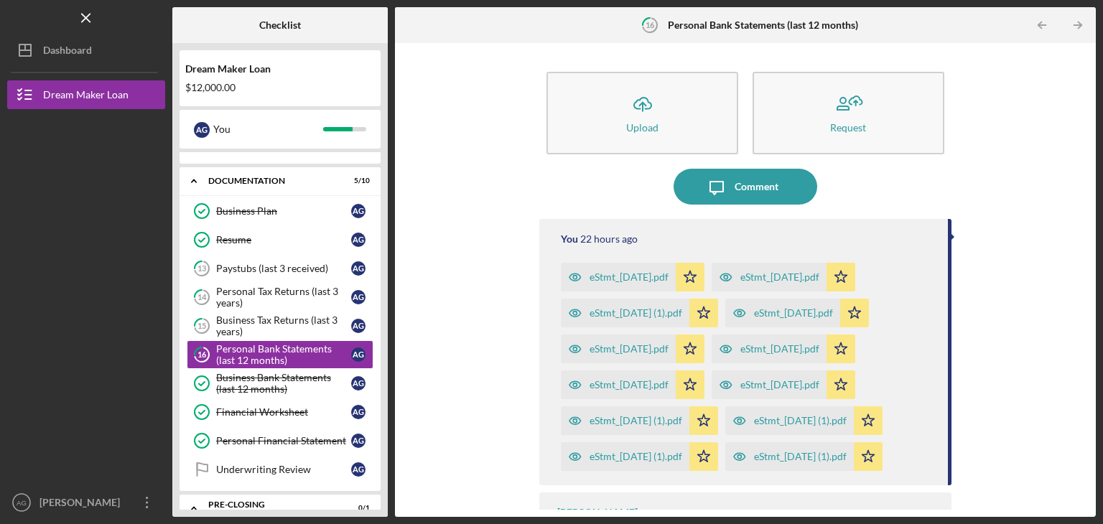
click at [659, 385] on div "eStmt_[DATE].pdf" at bounding box center [629, 384] width 79 height 11
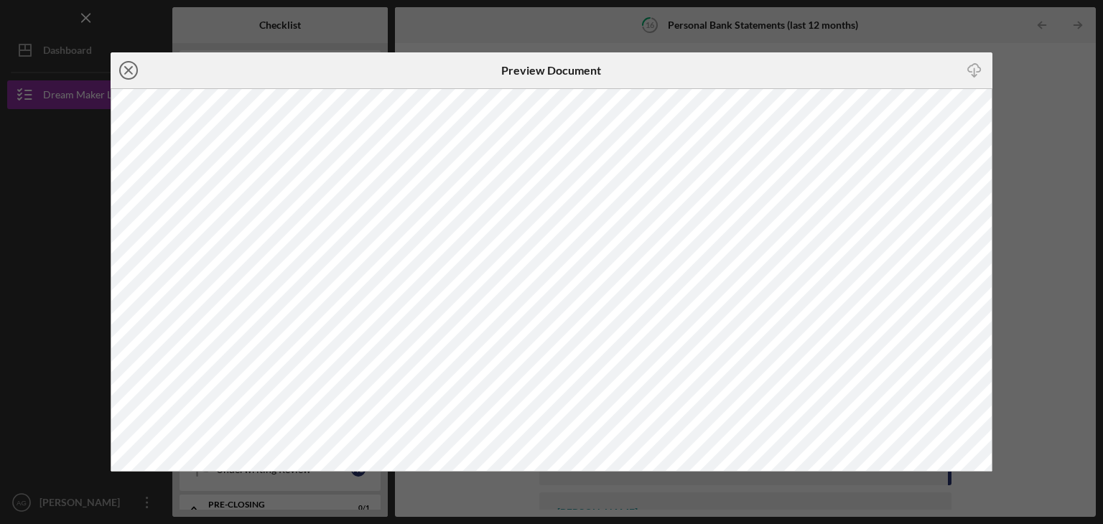
click at [126, 75] on icon "Icon/Close" at bounding box center [129, 70] width 36 height 36
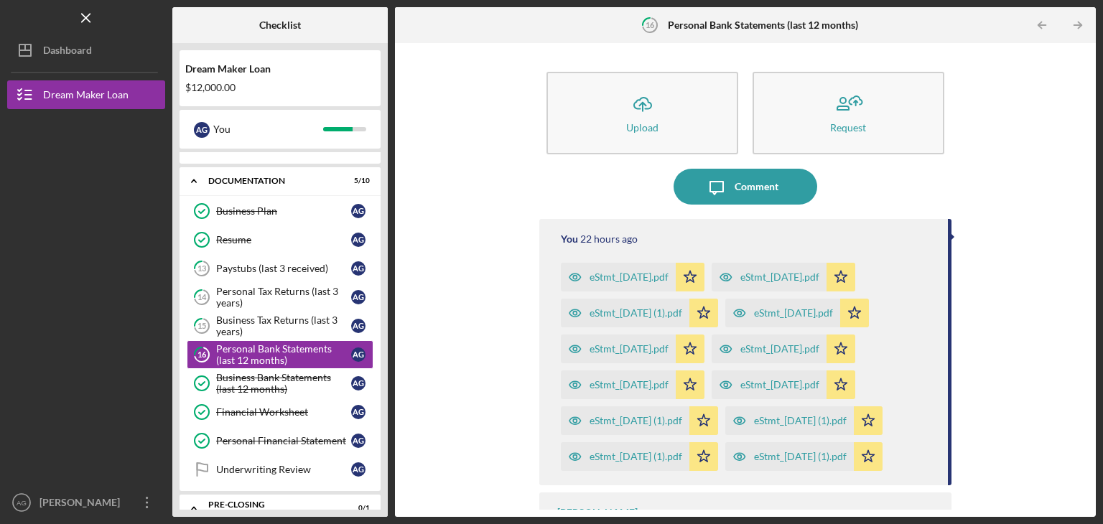
click at [782, 354] on div "eStmt_[DATE].pdf" at bounding box center [780, 348] width 79 height 11
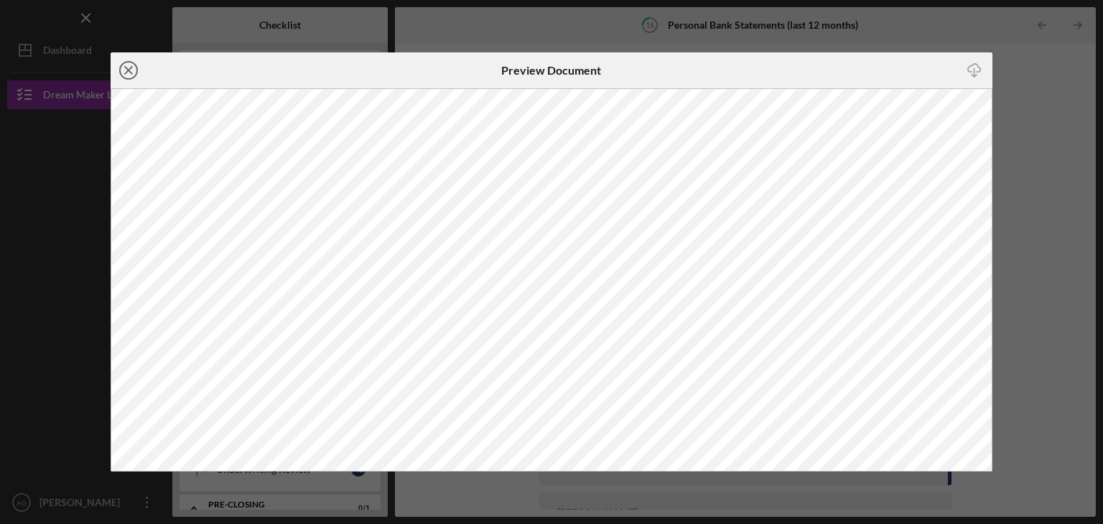
click at [128, 75] on icon "Icon/Close" at bounding box center [129, 70] width 36 height 36
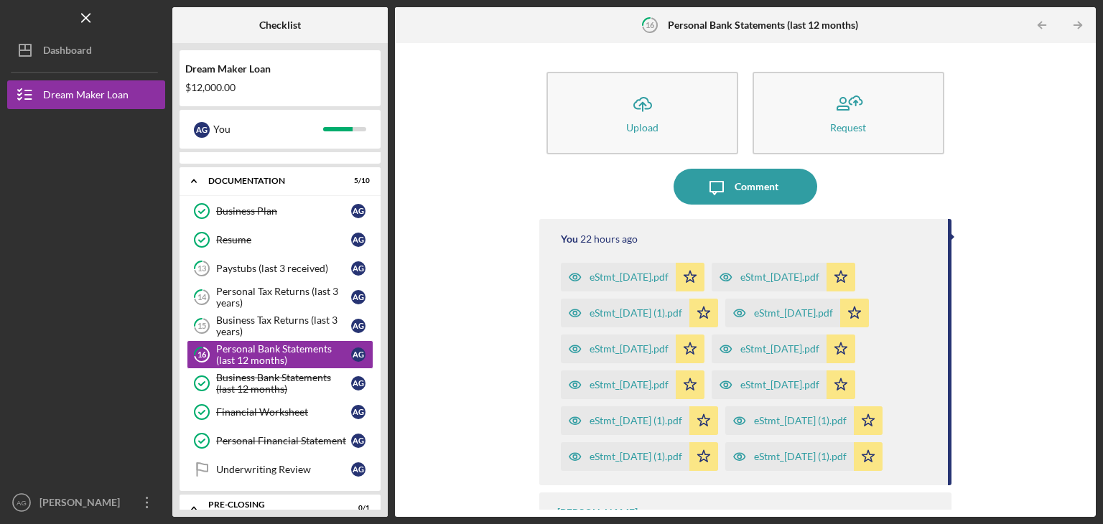
click at [647, 348] on div "eStmt_[DATE].pdf" at bounding box center [629, 348] width 79 height 11
click at [647, 348] on body "Icon/Menu 16 Personal Bank Statements (last 12 months) Checklist Dream Maker Lo…" at bounding box center [551, 262] width 1103 height 524
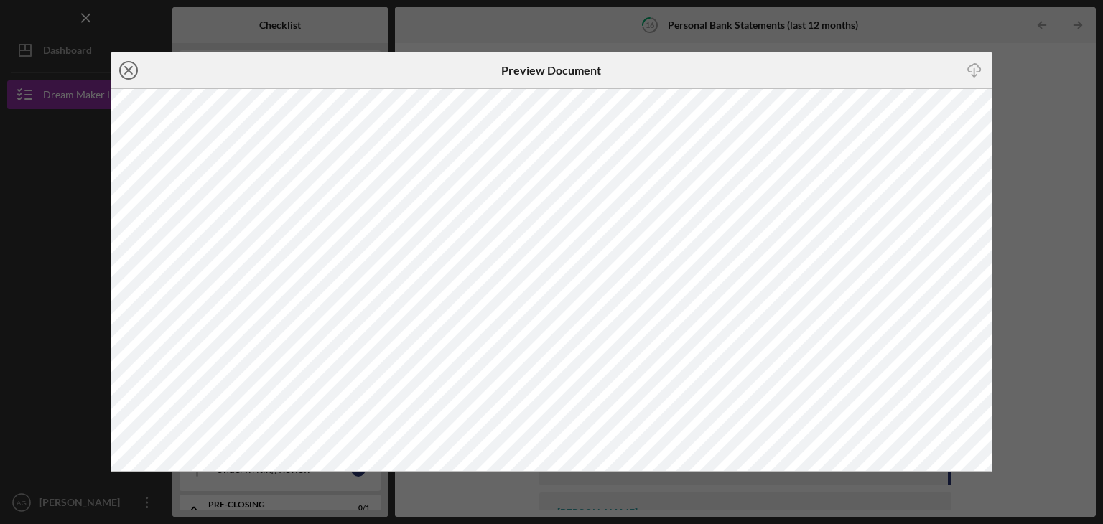
click at [125, 69] on icon "Icon/Close" at bounding box center [129, 70] width 36 height 36
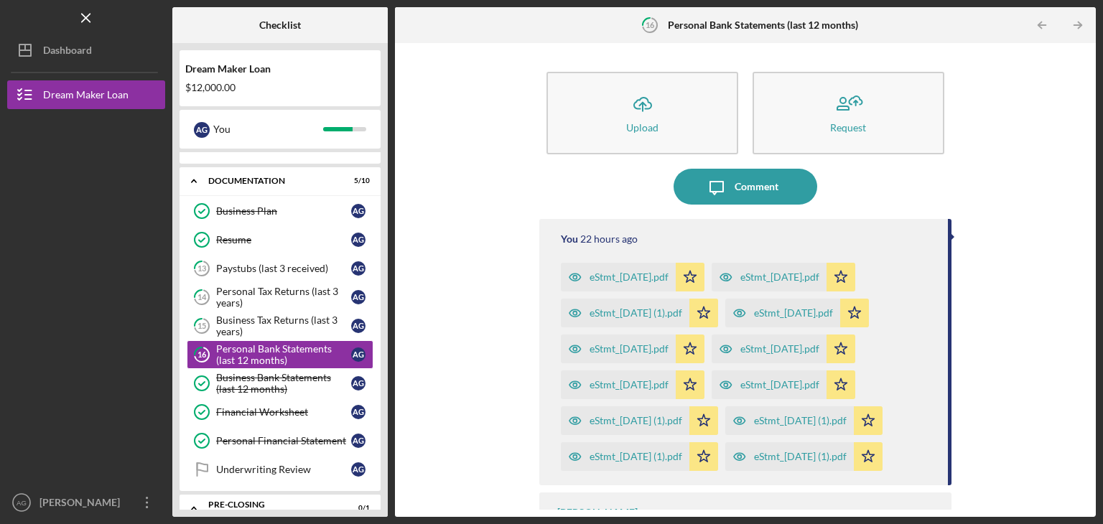
click at [823, 308] on div "eStmt_[DATE].pdf" at bounding box center [793, 312] width 79 height 11
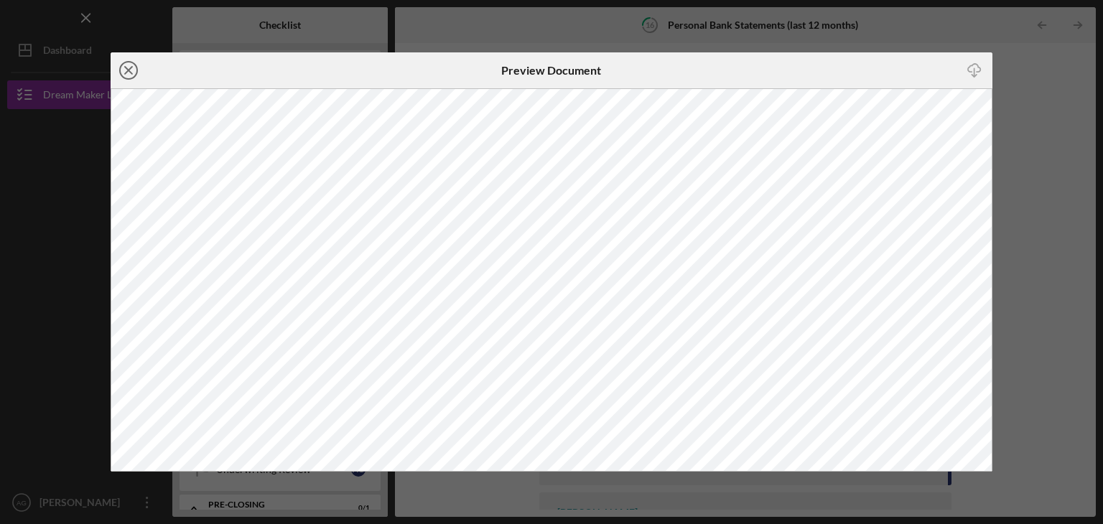
click at [126, 70] on icon "Icon/Close" at bounding box center [129, 70] width 36 height 36
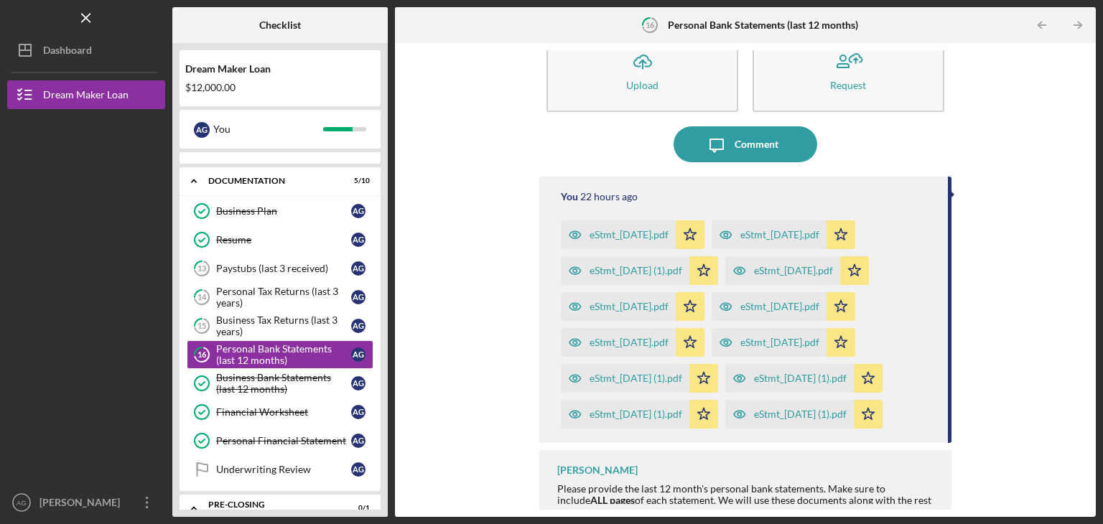
scroll to position [42, 0]
click at [638, 232] on div "eStmt_[DATE].pdf" at bounding box center [629, 234] width 79 height 11
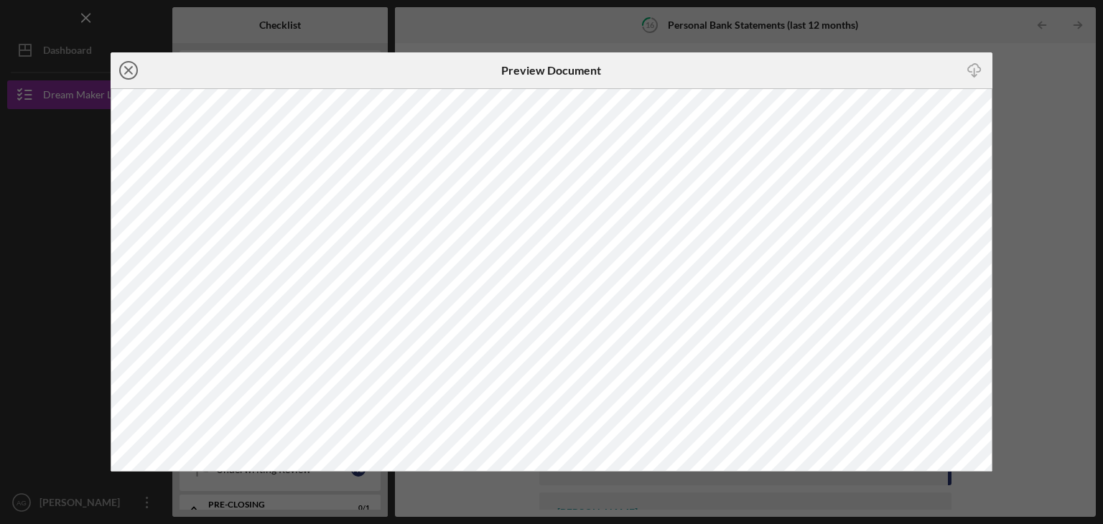
click at [125, 73] on line at bounding box center [128, 70] width 7 height 7
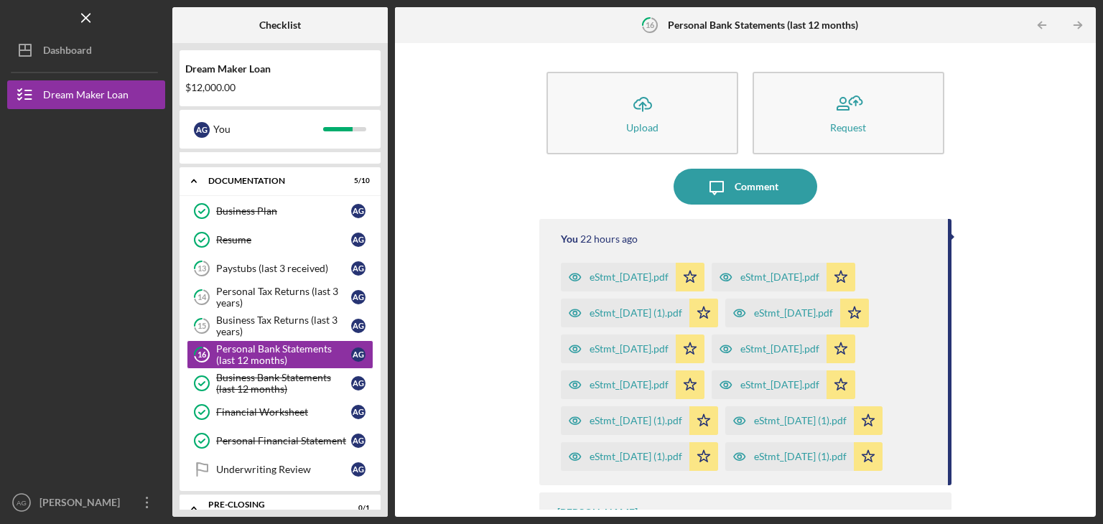
click at [811, 307] on div "eStmt_[DATE].pdf" at bounding box center [793, 312] width 79 height 11
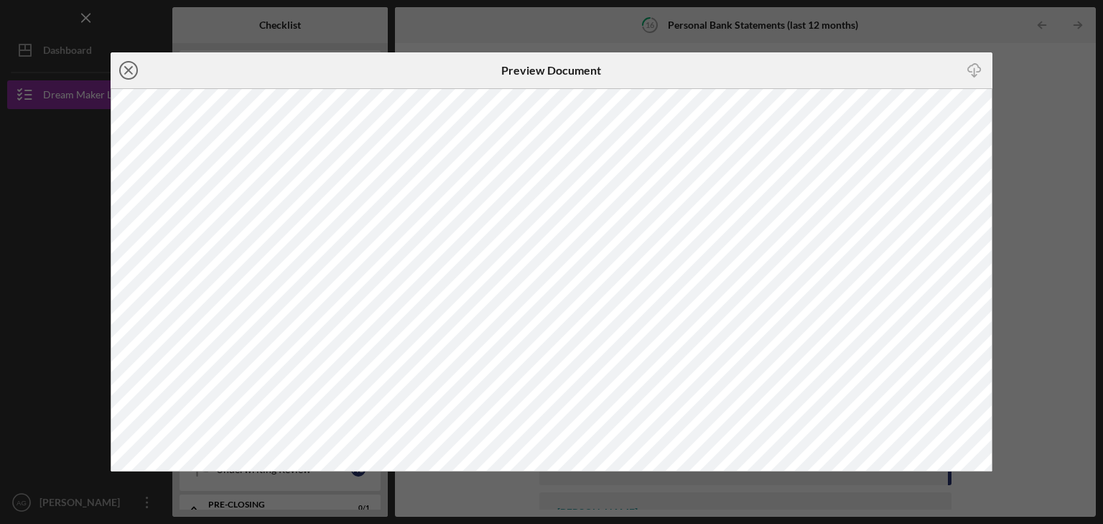
click at [126, 73] on icon "Icon/Close" at bounding box center [129, 70] width 36 height 36
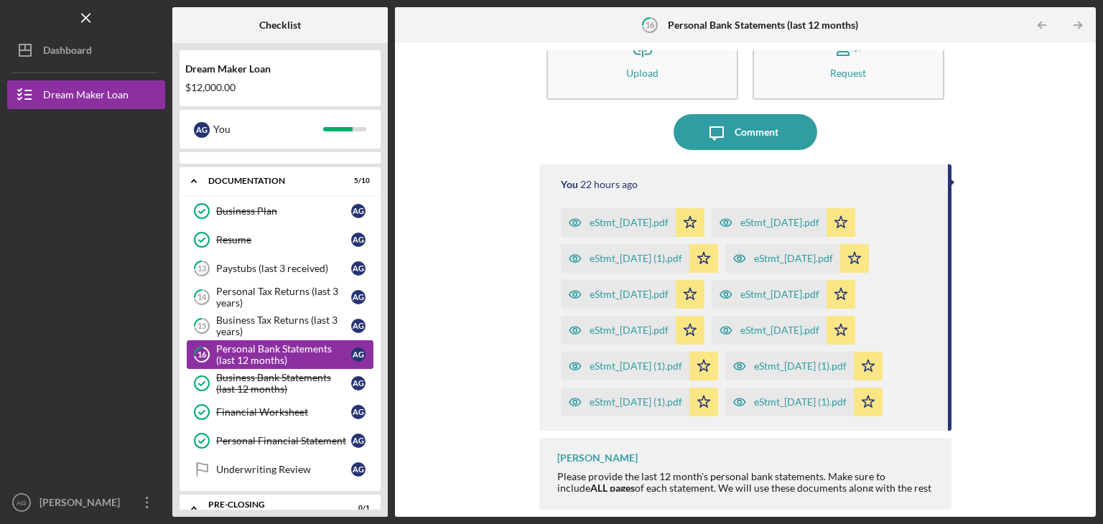
scroll to position [432, 0]
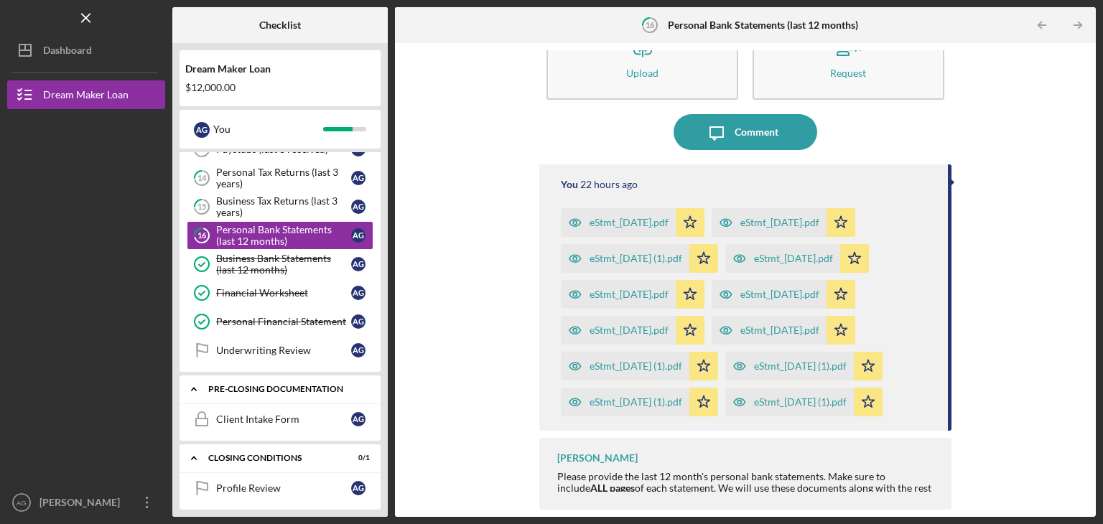
click at [237, 389] on div "Icon/Expander Pre-Closing Documentation 0 / 1" at bounding box center [280, 389] width 201 height 29
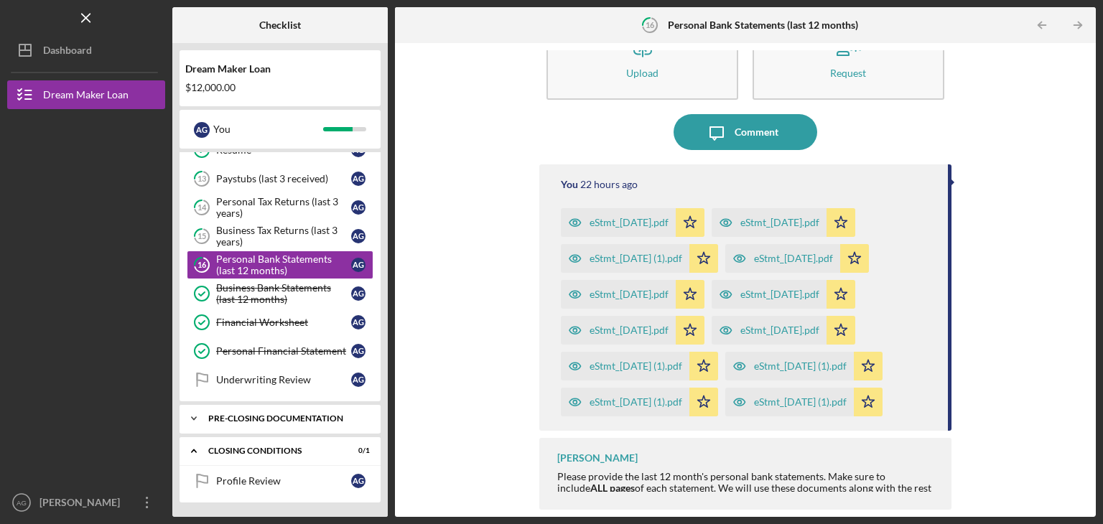
scroll to position [396, 0]
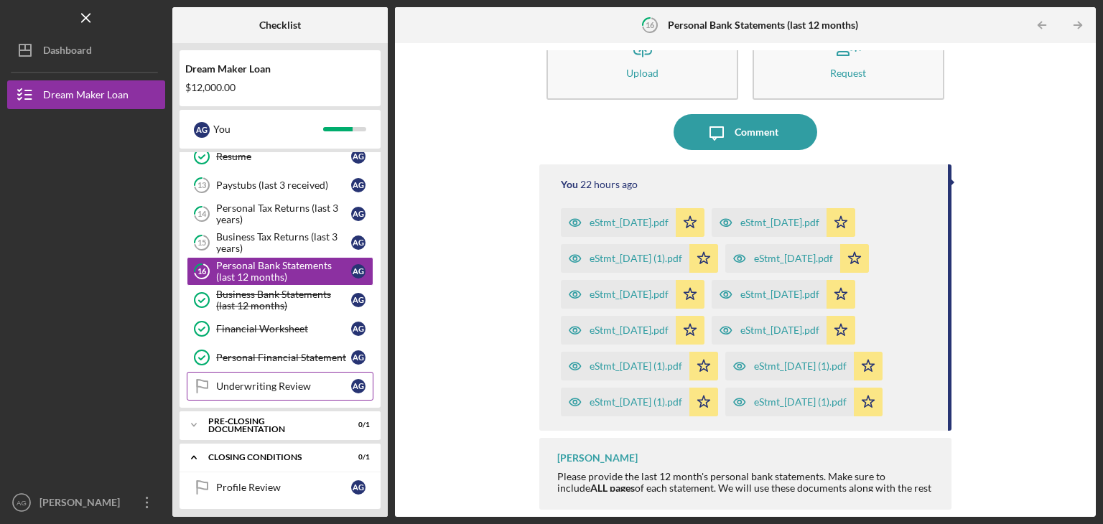
click at [265, 382] on div "Underwriting Review" at bounding box center [283, 386] width 135 height 11
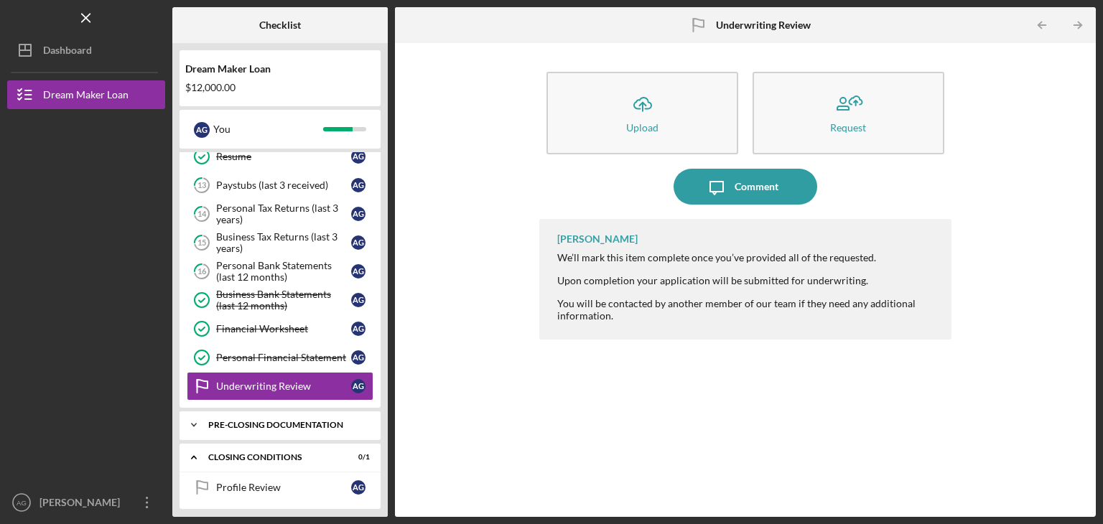
click at [272, 421] on div "Pre-Closing Documentation" at bounding box center [285, 425] width 154 height 9
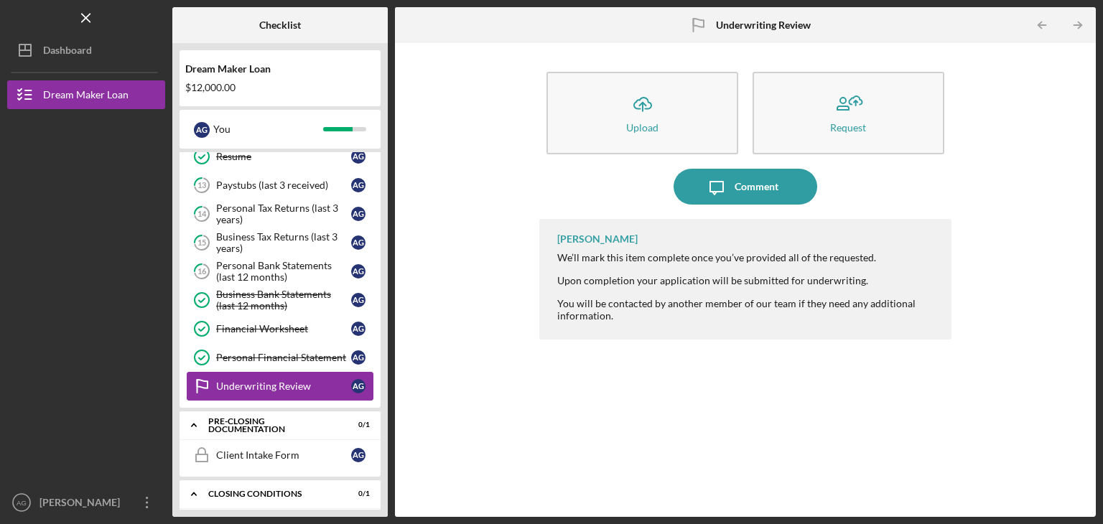
click at [262, 383] on div "Underwriting Review" at bounding box center [283, 386] width 135 height 11
click at [262, 323] on div "Financial Worksheet" at bounding box center [283, 328] width 135 height 11
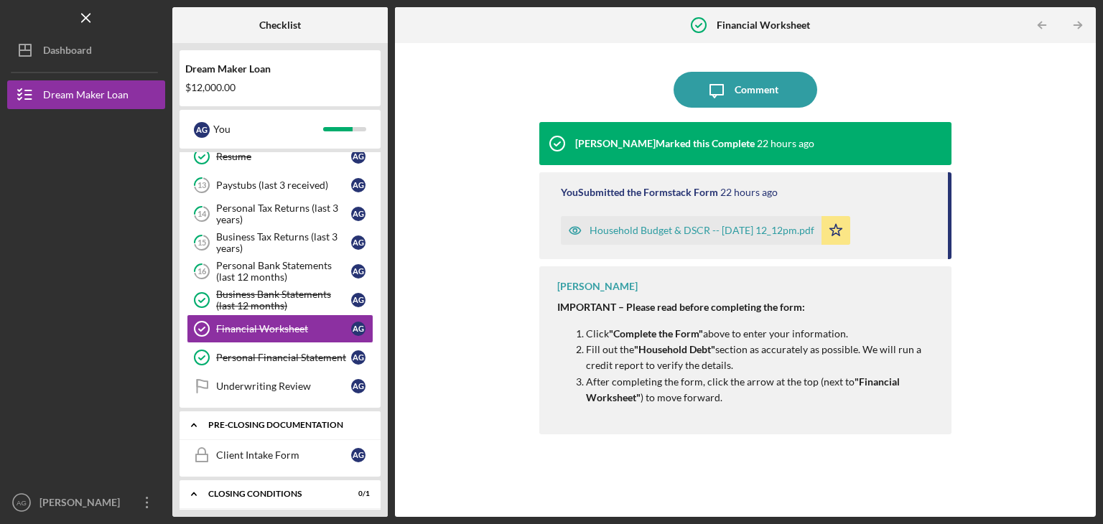
scroll to position [432, 0]
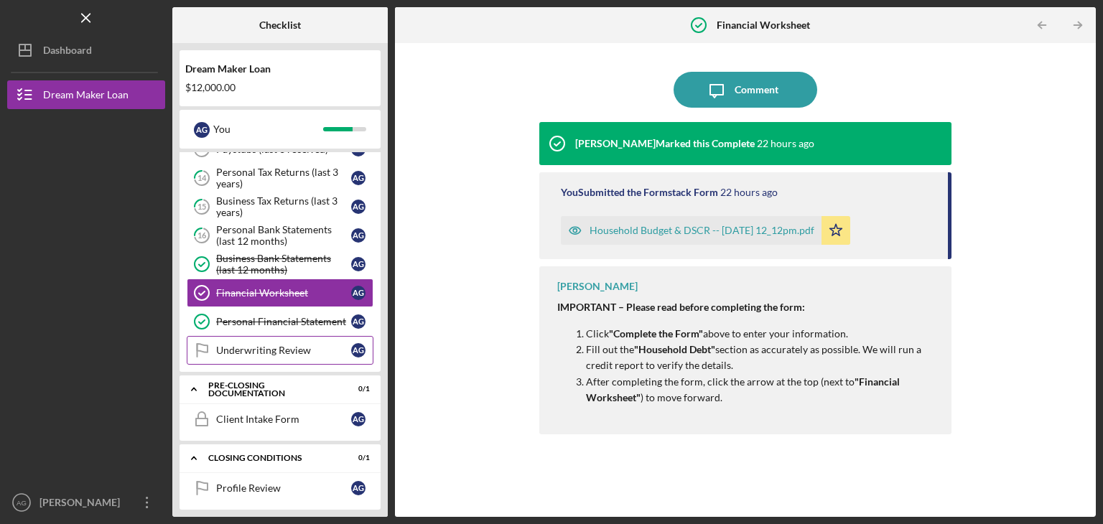
click at [282, 346] on div "Underwriting Review" at bounding box center [283, 350] width 135 height 11
